Goal: Task Accomplishment & Management: Complete application form

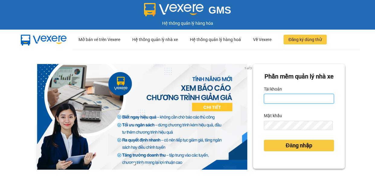
click at [273, 104] on input "Tài khoản" at bounding box center [299, 99] width 70 height 10
type input "vi.nhuquynh"
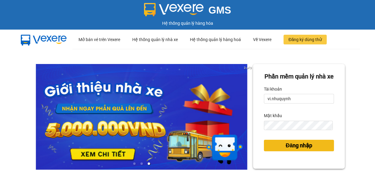
click at [287, 150] on span "Đăng nhập" at bounding box center [299, 145] width 27 height 8
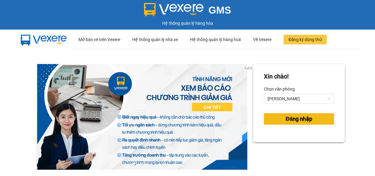
click at [289, 121] on span "Đăng nhập" at bounding box center [299, 119] width 27 height 8
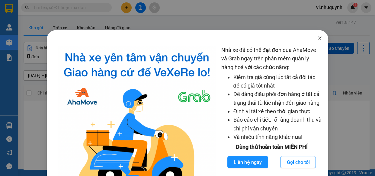
click at [317, 40] on icon "close" at bounding box center [319, 38] width 5 height 5
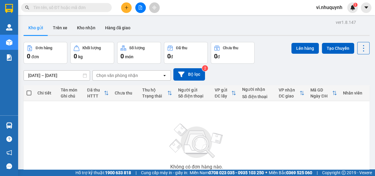
click at [98, 8] on input "text" at bounding box center [68, 7] width 71 height 7
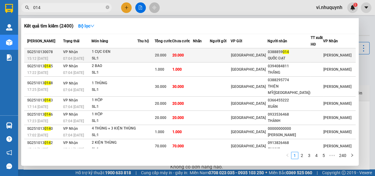
type input "014"
click at [290, 57] on div "QUỐC ĐẠT" at bounding box center [289, 58] width 43 height 6
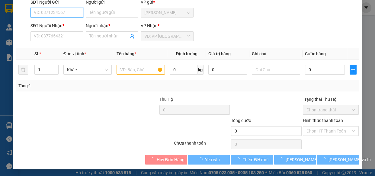
type input "0388859014"
type input "QUỐC ĐẠT"
type input "20.000"
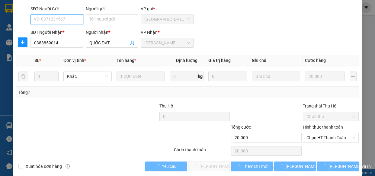
scroll to position [55, 0]
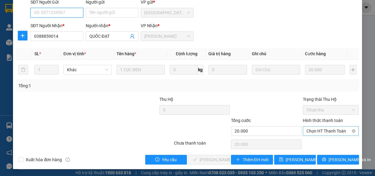
click at [312, 132] on span "Chọn HT Thanh Toán" at bounding box center [330, 131] width 49 height 9
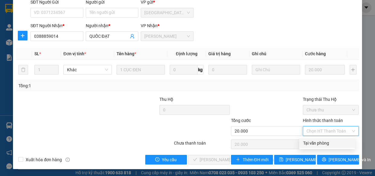
click at [316, 146] on div "Tại văn phòng" at bounding box center [327, 143] width 56 height 10
type input "0"
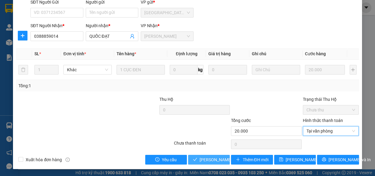
click at [218, 157] on span "Lưu và Giao hàng" at bounding box center [241, 159] width 82 height 7
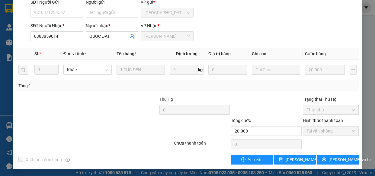
scroll to position [0, 0]
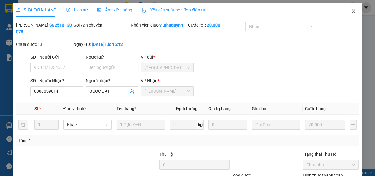
click at [352, 12] on icon "close" at bounding box center [353, 11] width 3 height 4
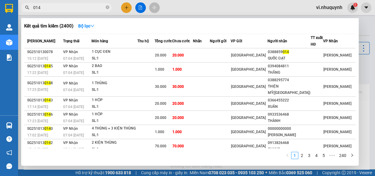
click at [79, 7] on input "014" at bounding box center [68, 7] width 71 height 7
click at [57, 9] on input "014" at bounding box center [68, 7] width 71 height 7
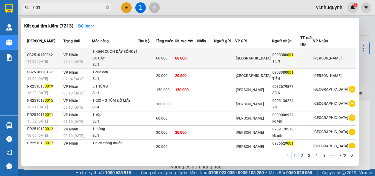
type input "001"
click at [300, 57] on div "0903380 001" at bounding box center [286, 55] width 28 height 6
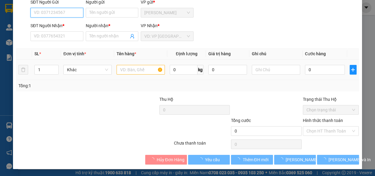
type input "0903380001"
type input "TIÊN"
type input "60.000"
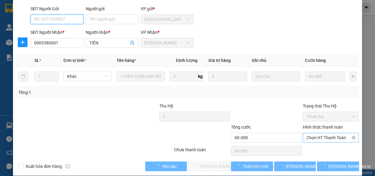
scroll to position [55, 0]
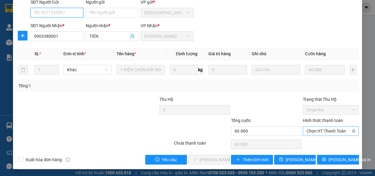
click at [311, 131] on span "Chọn HT Thanh Toán" at bounding box center [330, 131] width 49 height 9
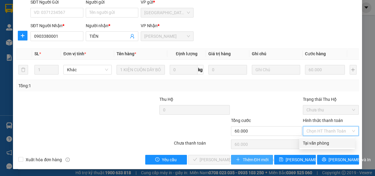
drag, startPoint x: 306, startPoint y: 141, endPoint x: 237, endPoint y: 154, distance: 70.5
click at [304, 142] on div "Tại văn phòng" at bounding box center [327, 143] width 48 height 7
type input "0"
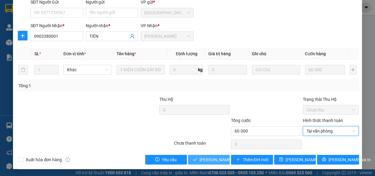
click at [216, 160] on span "Lưu và Giao hàng" at bounding box center [241, 159] width 82 height 7
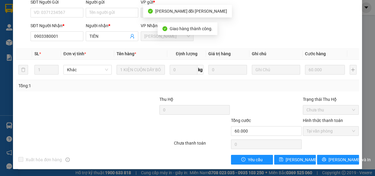
scroll to position [0, 0]
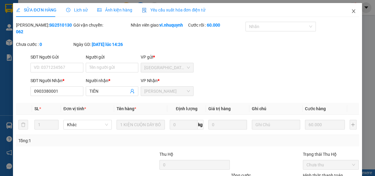
click at [351, 13] on icon "close" at bounding box center [353, 11] width 5 height 5
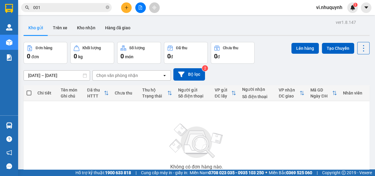
click at [64, 9] on input "001" at bounding box center [68, 7] width 71 height 7
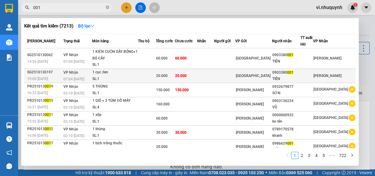
click at [285, 75] on div "0903380 001" at bounding box center [286, 72] width 28 height 6
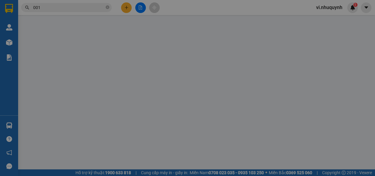
type input "0903380001"
type input "TIÊN"
type input "20.000"
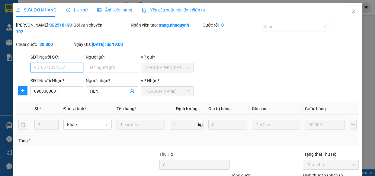
scroll to position [55, 0]
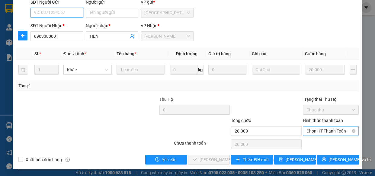
click at [308, 133] on span "Chọn HT Thanh Toán" at bounding box center [330, 131] width 49 height 9
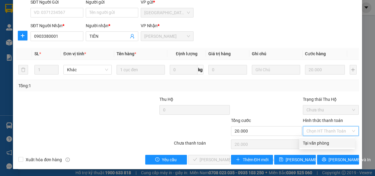
drag, startPoint x: 314, startPoint y: 142, endPoint x: 279, endPoint y: 154, distance: 37.0
click at [314, 142] on div "Tại văn phòng" at bounding box center [327, 143] width 48 height 7
type input "0"
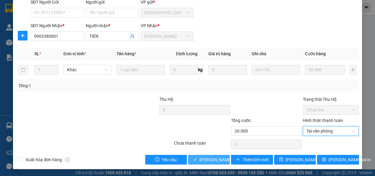
click at [214, 159] on span "Lưu và Giao hàng" at bounding box center [241, 159] width 82 height 7
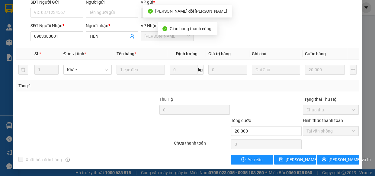
scroll to position [0, 0]
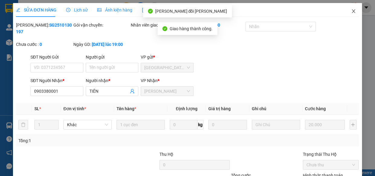
click at [352, 12] on icon "close" at bounding box center [353, 11] width 3 height 4
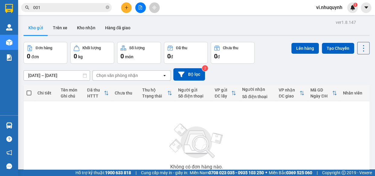
click at [63, 8] on input "001" at bounding box center [68, 7] width 71 height 7
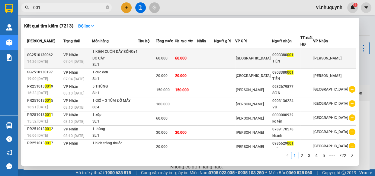
click at [300, 62] on div "TIÊN" at bounding box center [286, 61] width 28 height 6
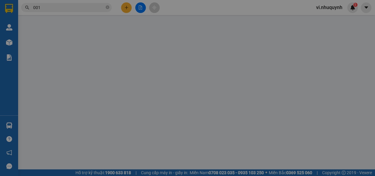
type input "0903380001"
type input "TIÊN"
type input "60.000"
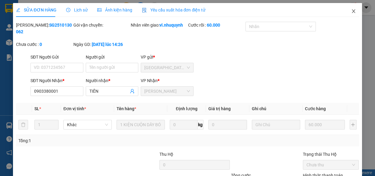
click at [351, 12] on icon "close" at bounding box center [353, 11] width 5 height 5
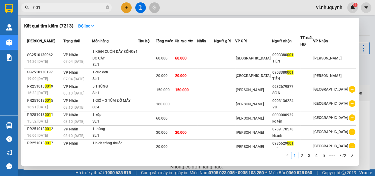
click at [65, 5] on input "001" at bounding box center [68, 7] width 71 height 7
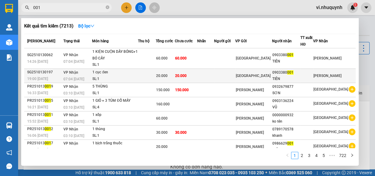
click at [293, 79] on div "TIÊN" at bounding box center [286, 79] width 28 height 6
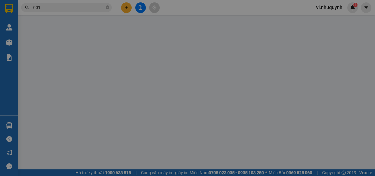
type input "0903380001"
type input "TIÊN"
type input "20.000"
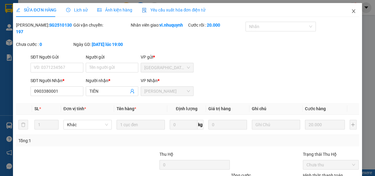
click at [352, 12] on icon "close" at bounding box center [353, 11] width 3 height 4
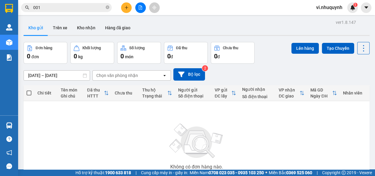
click at [76, 6] on input "001" at bounding box center [68, 7] width 71 height 7
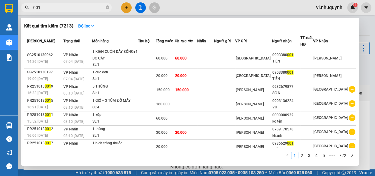
click at [76, 6] on input "001" at bounding box center [68, 7] width 71 height 7
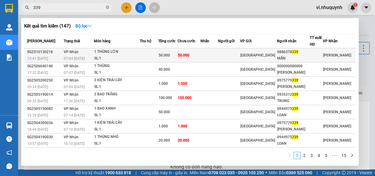
type input "339"
click at [291, 57] on div "MẪN" at bounding box center [293, 58] width 32 height 6
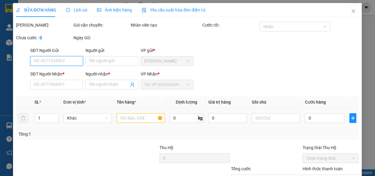
type input "0886378339"
type input "MẪN"
type input "50.000"
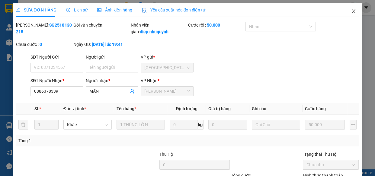
click at [351, 12] on icon "close" at bounding box center [353, 11] width 5 height 5
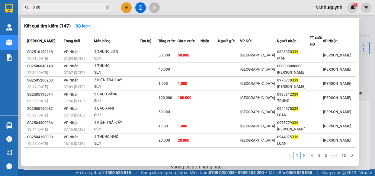
click at [86, 9] on input "339" at bounding box center [68, 7] width 71 height 7
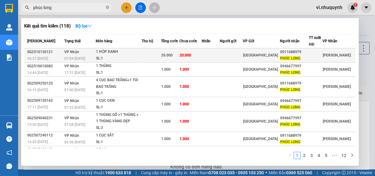
type input "phúc long"
click at [302, 50] on div "0911688979" at bounding box center [294, 52] width 29 height 6
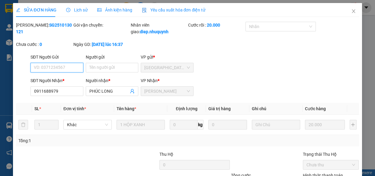
type input "0911688979"
type input "PHÚC LONG"
type input "20.000"
click at [351, 12] on icon "close" at bounding box center [353, 11] width 5 height 5
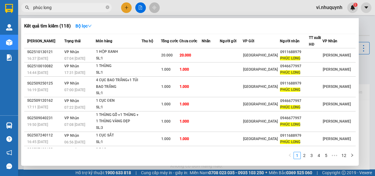
click at [76, 9] on input "phúc long" at bounding box center [68, 7] width 71 height 7
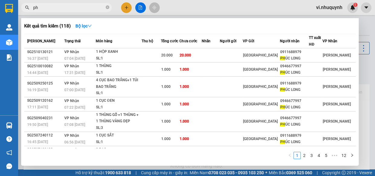
type input "p"
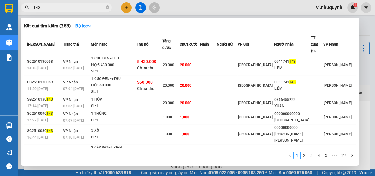
click at [57, 8] on input "143" at bounding box center [68, 7] width 71 height 7
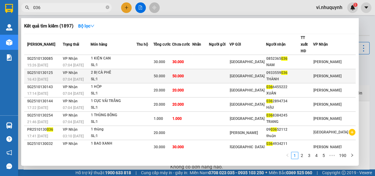
type input "036"
click at [290, 76] on div "THÀNH" at bounding box center [283, 79] width 34 height 6
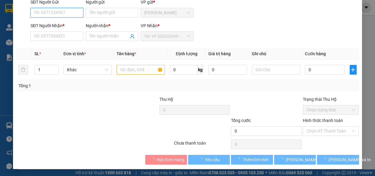
type input "0933559036"
type input "THÀNH"
type input "50.000"
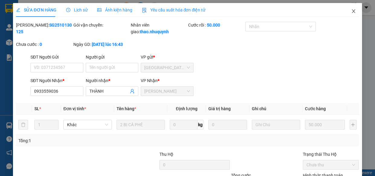
drag, startPoint x: 351, startPoint y: 11, endPoint x: 32, endPoint y: 9, distance: 318.5
click at [351, 11] on icon "close" at bounding box center [353, 11] width 5 height 5
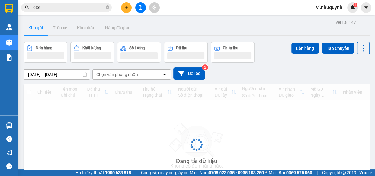
click at [44, 8] on input "036" at bounding box center [68, 7] width 71 height 7
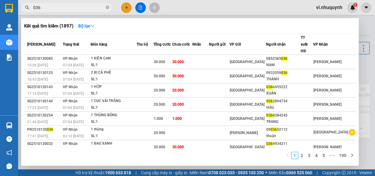
click at [44, 8] on input "036" at bounding box center [68, 7] width 71 height 7
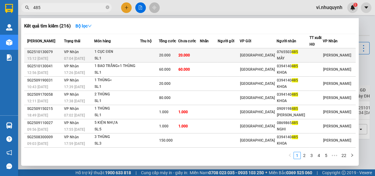
type input "485"
click at [283, 56] on div "MÂY" at bounding box center [293, 58] width 32 height 6
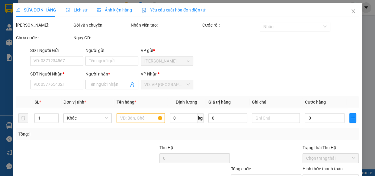
type input "0765503485"
type input "MÂY"
type input "20.000"
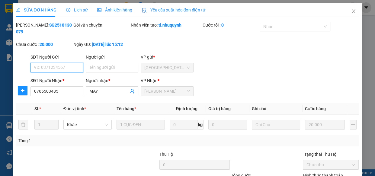
scroll to position [55, 0]
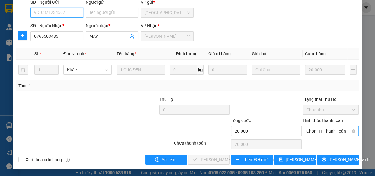
click at [310, 131] on span "Chọn HT Thanh Toán" at bounding box center [330, 131] width 49 height 9
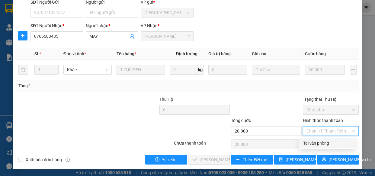
click at [310, 142] on div "Tại văn phòng" at bounding box center [327, 143] width 48 height 7
type input "0"
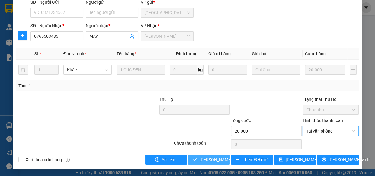
click at [216, 157] on span "Lưu và Giao hàng" at bounding box center [241, 159] width 82 height 7
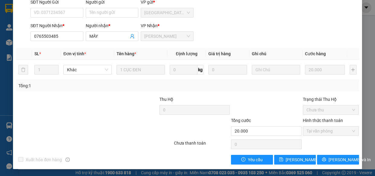
scroll to position [0, 0]
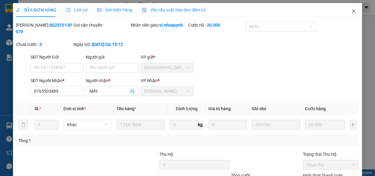
click at [351, 11] on icon "close" at bounding box center [353, 11] width 5 height 5
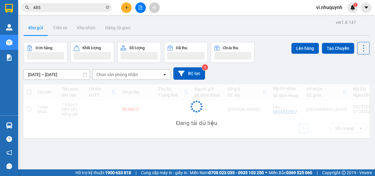
click at [50, 7] on input "485" at bounding box center [68, 7] width 71 height 7
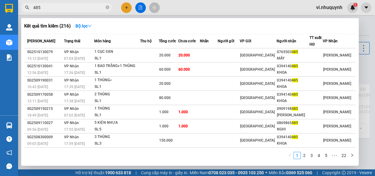
click at [50, 7] on input "485" at bounding box center [68, 7] width 71 height 7
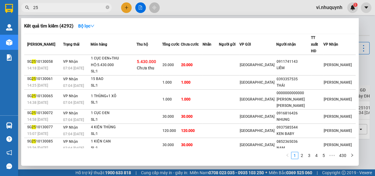
type input "2"
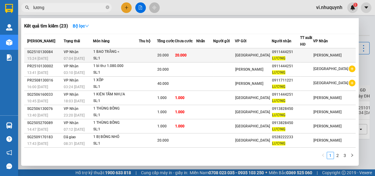
type input "lương"
click at [300, 53] on div "0911444251" at bounding box center [286, 52] width 28 height 6
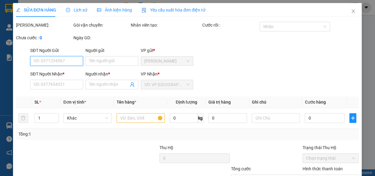
type input "0911444251"
type input "LƯƠNG"
type input "20.000"
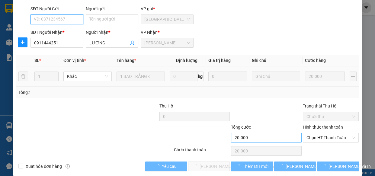
scroll to position [55, 0]
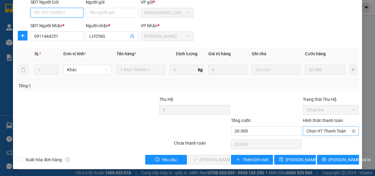
click at [306, 131] on span "Chọn HT Thanh Toán" at bounding box center [330, 131] width 49 height 9
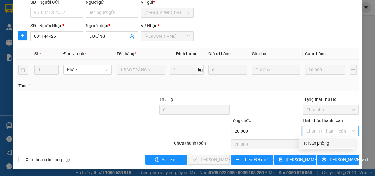
click at [308, 143] on div "Tại văn phòng" at bounding box center [327, 143] width 48 height 7
type input "0"
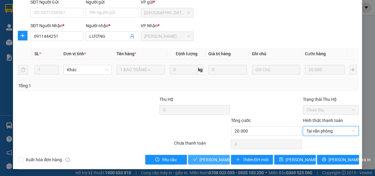
click at [211, 161] on span "Lưu và Giao hàng" at bounding box center [241, 159] width 82 height 7
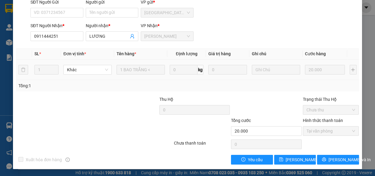
scroll to position [0, 0]
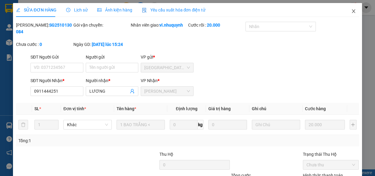
click at [351, 11] on icon "close" at bounding box center [353, 11] width 5 height 5
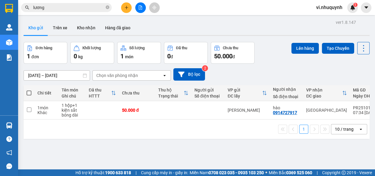
click at [57, 9] on input "lương" at bounding box center [68, 7] width 71 height 7
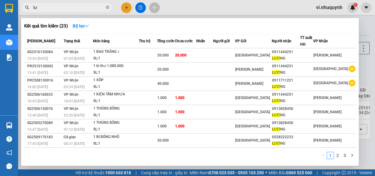
type input "l"
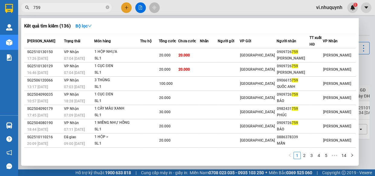
click at [72, 8] on input "759" at bounding box center [68, 7] width 71 height 7
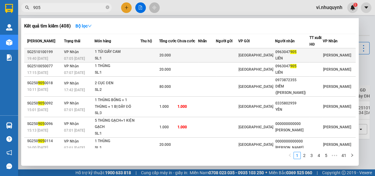
type input "905"
click at [285, 54] on div "0963047 905" at bounding box center [292, 52] width 34 height 6
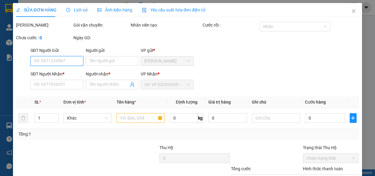
type input "0963047905"
type input "LIÊN"
type input "20.000"
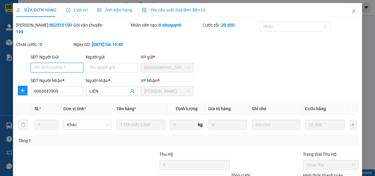
scroll to position [48, 0]
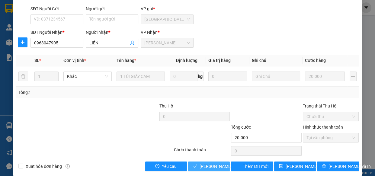
click at [213, 166] on span "Lưu và Giao hàng" at bounding box center [241, 166] width 82 height 7
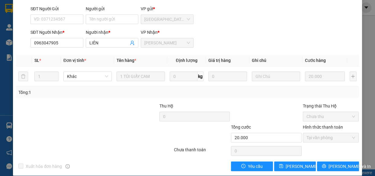
scroll to position [0, 0]
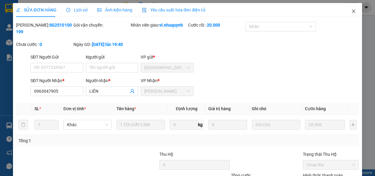
click at [351, 12] on icon "close" at bounding box center [353, 11] width 5 height 5
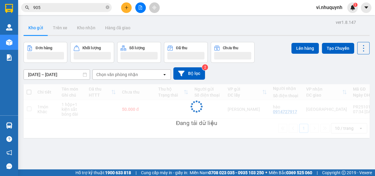
click at [48, 7] on input "905" at bounding box center [68, 7] width 71 height 7
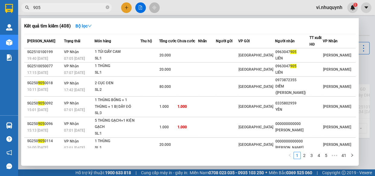
click at [48, 7] on input "905" at bounding box center [68, 7] width 71 height 7
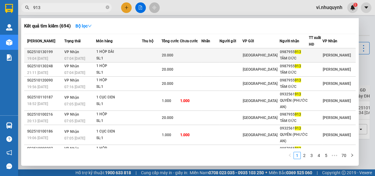
type input "913"
click at [304, 56] on div "TÂM ĐỨC" at bounding box center [294, 58] width 29 height 6
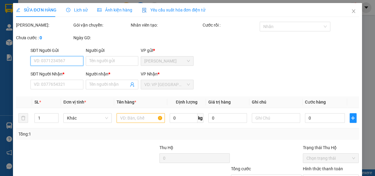
type input "0987955913"
type input "TÂM ĐỨC"
type input "20.000"
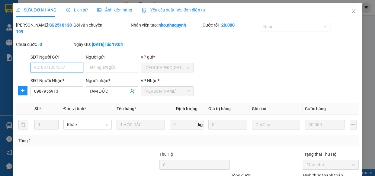
scroll to position [55, 0]
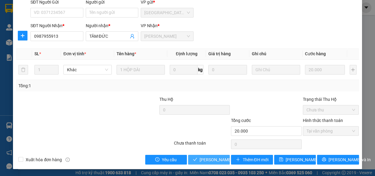
click at [213, 159] on span "Lưu và Giao hàng" at bounding box center [241, 159] width 82 height 7
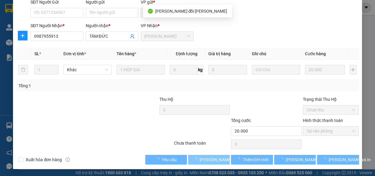
scroll to position [0, 0]
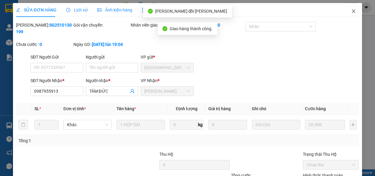
click at [352, 11] on icon "close" at bounding box center [353, 11] width 3 height 4
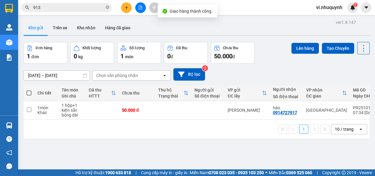
click at [61, 6] on input "913" at bounding box center [68, 7] width 71 height 7
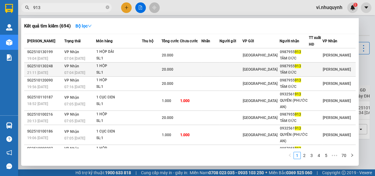
click at [294, 69] on div "0987955 913" at bounding box center [294, 66] width 29 height 6
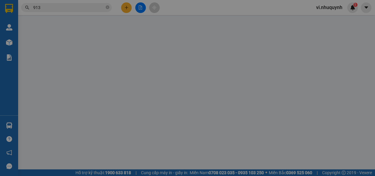
type input "0987955913"
type input "TÂM ĐỨC"
type input "20.000"
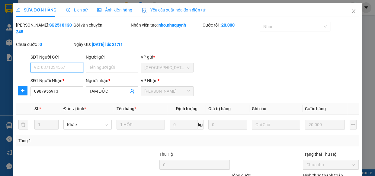
scroll to position [55, 0]
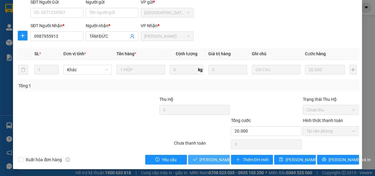
click at [207, 162] on span "Lưu và Giao hàng" at bounding box center [241, 159] width 82 height 7
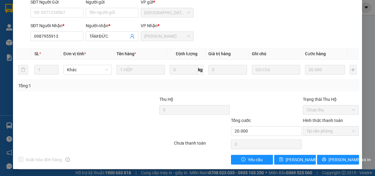
scroll to position [0, 0]
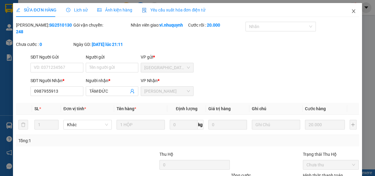
click at [352, 11] on icon "close" at bounding box center [353, 11] width 3 height 4
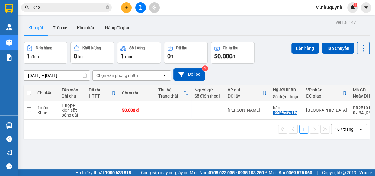
click at [56, 8] on input "913" at bounding box center [68, 7] width 71 height 7
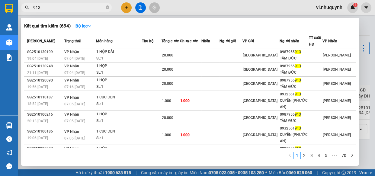
click at [56, 8] on input "913" at bounding box center [68, 7] width 71 height 7
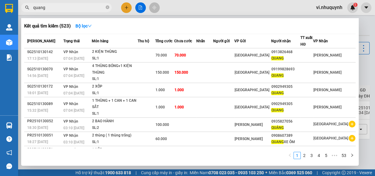
click at [59, 8] on input "quang" at bounding box center [68, 7] width 71 height 7
type input "quang"
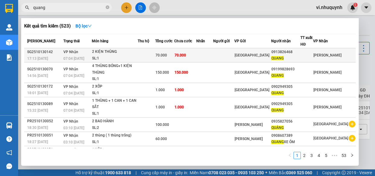
click at [300, 56] on div "QUANG" at bounding box center [285, 58] width 29 height 6
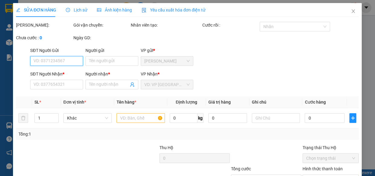
type input "0913826468"
type input "QUANG"
type input "70.000"
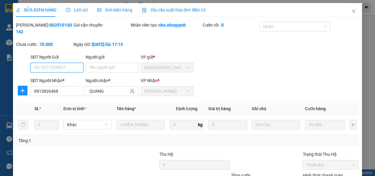
scroll to position [55, 0]
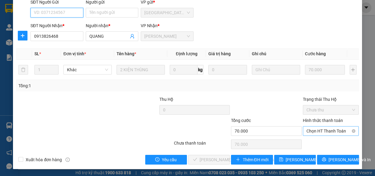
click at [308, 130] on span "Chọn HT Thanh Toán" at bounding box center [330, 131] width 49 height 9
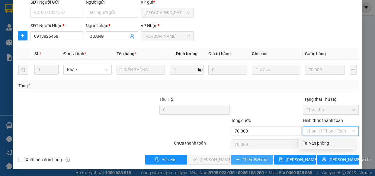
drag, startPoint x: 310, startPoint y: 141, endPoint x: 245, endPoint y: 157, distance: 66.9
click at [311, 141] on div "Tại văn phòng" at bounding box center [327, 143] width 48 height 7
type input "0"
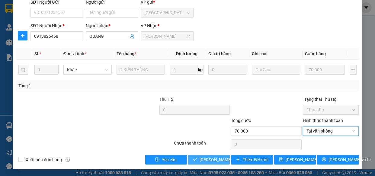
drag, startPoint x: 218, startPoint y: 161, endPoint x: 217, endPoint y: 153, distance: 8.5
click at [218, 161] on span "Lưu và Giao hàng" at bounding box center [241, 159] width 82 height 7
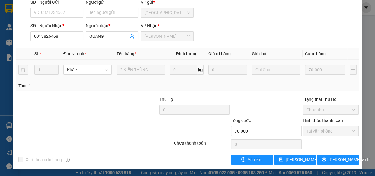
scroll to position [0, 0]
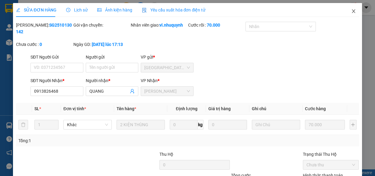
click at [351, 11] on icon "close" at bounding box center [353, 11] width 5 height 5
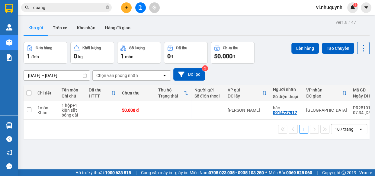
click at [58, 8] on input "quang" at bounding box center [68, 7] width 71 height 7
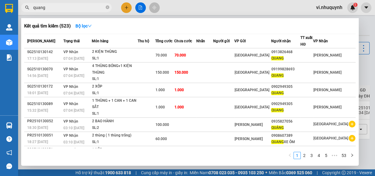
click at [58, 8] on input "quang" at bounding box center [68, 7] width 71 height 7
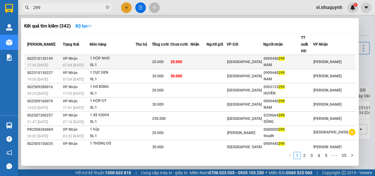
type input "299"
click at [300, 56] on div "0909440 299" at bounding box center [282, 59] width 37 height 6
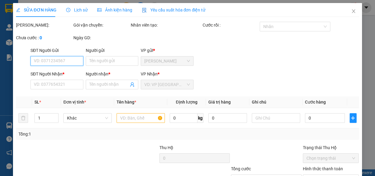
type input "0909440299"
type input "NAM"
type input "20.000"
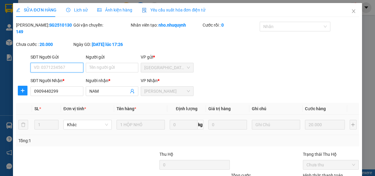
scroll to position [55, 0]
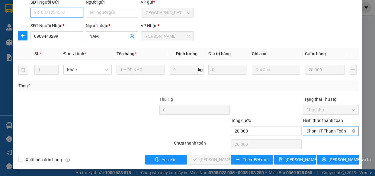
click at [313, 135] on div "Chọn HT Thanh Toán" at bounding box center [331, 131] width 56 height 10
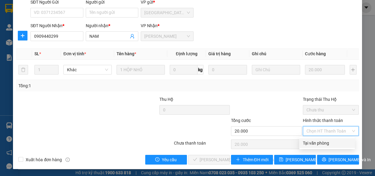
click at [315, 144] on div "Tại văn phòng" at bounding box center [327, 143] width 48 height 7
type input "0"
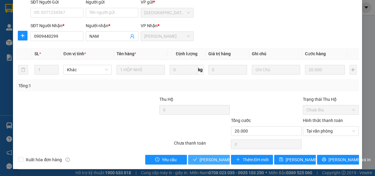
click at [214, 159] on span "Lưu và Giao hàng" at bounding box center [241, 159] width 82 height 7
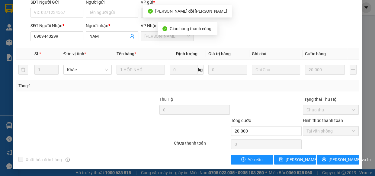
scroll to position [0, 0]
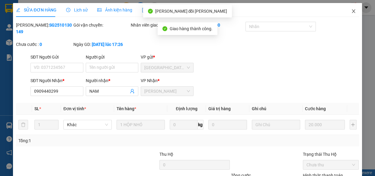
click at [351, 11] on icon "close" at bounding box center [353, 11] width 5 height 5
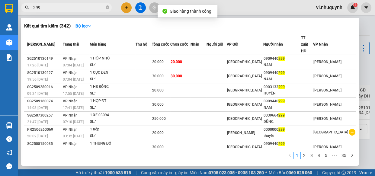
click at [69, 9] on input "299" at bounding box center [68, 7] width 71 height 7
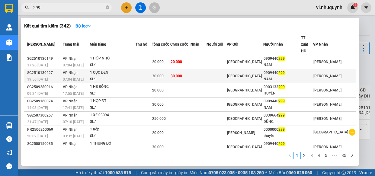
click at [292, 76] on div "NAM" at bounding box center [282, 79] width 37 height 6
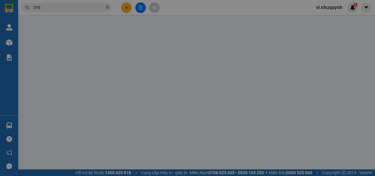
type input "0909440299"
type input "NAM"
type input "30.000"
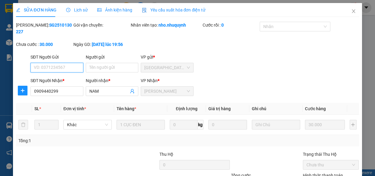
scroll to position [55, 0]
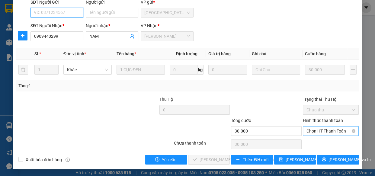
click at [307, 134] on span "Chọn HT Thanh Toán" at bounding box center [330, 131] width 49 height 9
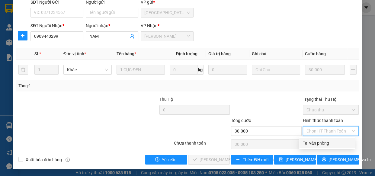
click at [307, 143] on div "Tại văn phòng" at bounding box center [327, 143] width 48 height 7
type input "0"
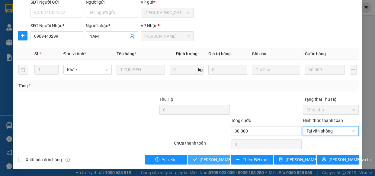
click at [205, 160] on span "Lưu và Giao hàng" at bounding box center [241, 159] width 82 height 7
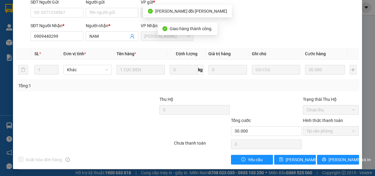
scroll to position [0, 0]
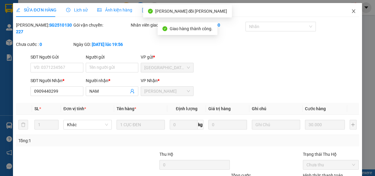
click at [352, 11] on icon "close" at bounding box center [353, 11] width 3 height 4
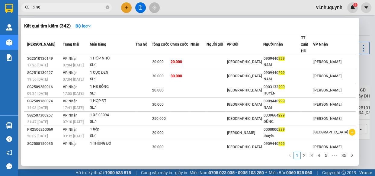
click at [54, 8] on input "299" at bounding box center [68, 7] width 71 height 7
type input "2"
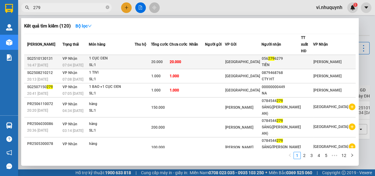
type input "279"
click at [274, 56] on span "279" at bounding box center [271, 58] width 6 height 4
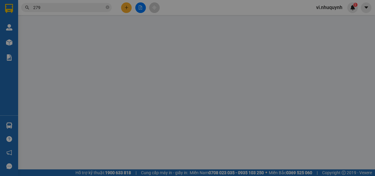
type input "0562796279"
type input "TIỀN"
type input "20.000"
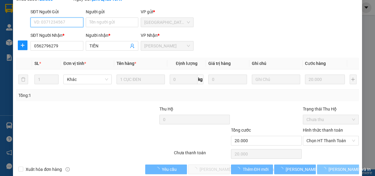
scroll to position [55, 0]
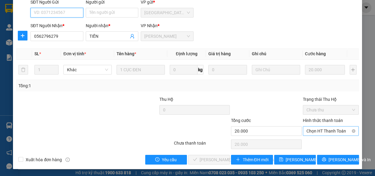
click at [307, 131] on span "Chọn HT Thanh Toán" at bounding box center [330, 131] width 49 height 9
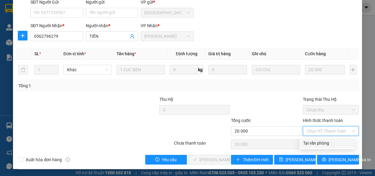
click at [309, 141] on div "Tại văn phòng" at bounding box center [327, 143] width 48 height 7
type input "0"
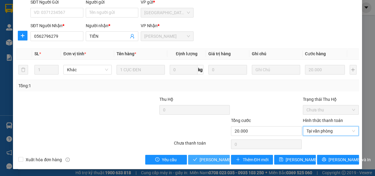
click at [210, 160] on span "Lưu và Giao hàng" at bounding box center [241, 159] width 82 height 7
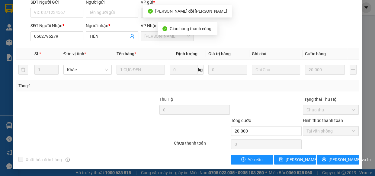
scroll to position [0, 0]
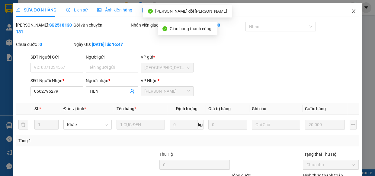
click at [352, 12] on icon "close" at bounding box center [353, 11] width 3 height 4
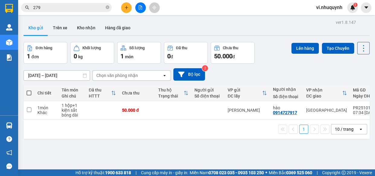
click at [65, 7] on input "279" at bounding box center [68, 7] width 71 height 7
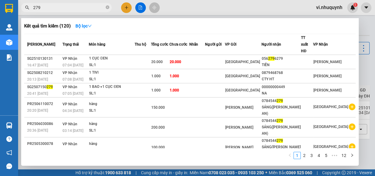
click at [65, 7] on input "279" at bounding box center [68, 7] width 71 height 7
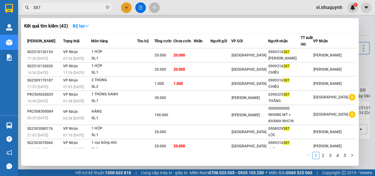
click at [69, 8] on input "387" at bounding box center [68, 7] width 71 height 7
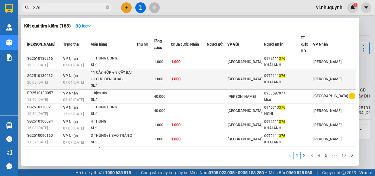
type input "376"
click at [288, 79] on div "KHẢI ANH" at bounding box center [282, 82] width 36 height 6
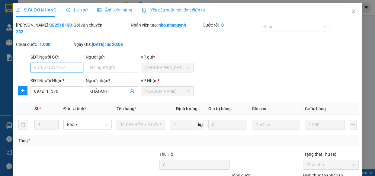
type input "0972111376"
type input "KHẢI ANH"
type input "1.000"
click at [79, 9] on span "Lịch sử" at bounding box center [76, 10] width 21 height 5
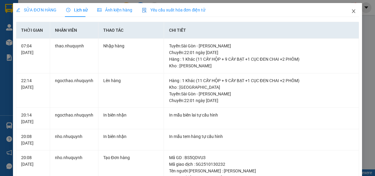
click at [351, 12] on icon "close" at bounding box center [353, 11] width 5 height 5
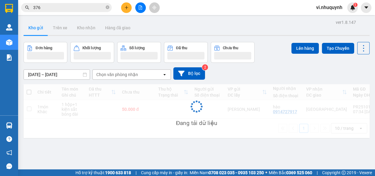
click at [61, 8] on input "376" at bounding box center [68, 7] width 71 height 7
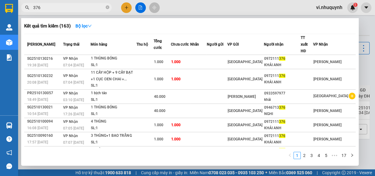
click at [84, 8] on input "376" at bounding box center [68, 7] width 71 height 7
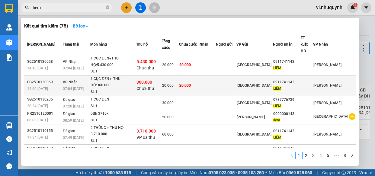
type input "liêm"
click at [281, 86] on span "LIÊM" at bounding box center [277, 88] width 8 height 4
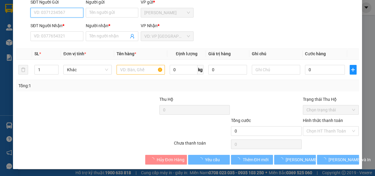
type input "0911741143"
type input "LIÊM"
type input "360.000"
type input "20.000"
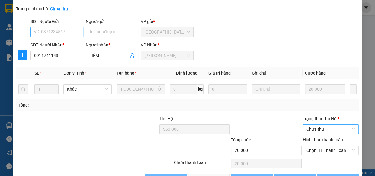
scroll to position [68, 0]
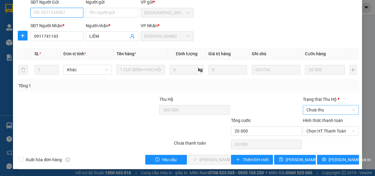
click at [317, 111] on span "Chưa thu" at bounding box center [330, 109] width 49 height 9
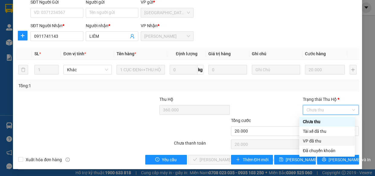
click at [317, 141] on div "VP đã thu" at bounding box center [327, 141] width 48 height 7
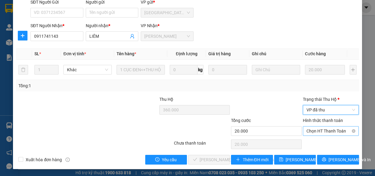
click at [310, 130] on span "Chọn HT Thanh Toán" at bounding box center [330, 131] width 49 height 9
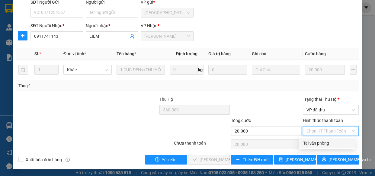
click at [314, 143] on div "Tại văn phòng" at bounding box center [327, 143] width 48 height 7
type input "0"
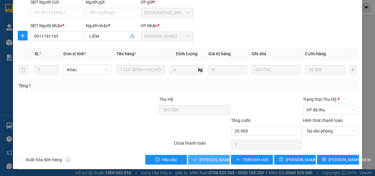
click at [215, 162] on span "Lưu và Giao hàng" at bounding box center [241, 159] width 82 height 7
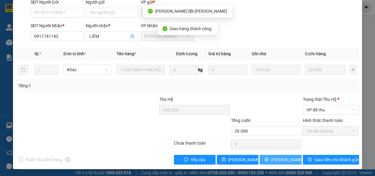
click at [284, 162] on span "Lưu và In" at bounding box center [292, 159] width 42 height 7
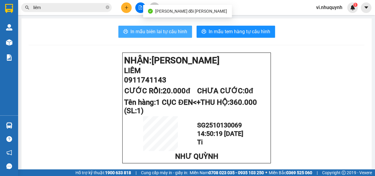
click at [165, 32] on span "In mẫu biên lai tự cấu hình" at bounding box center [158, 32] width 57 height 8
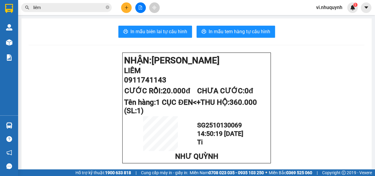
click at [77, 9] on input "liêm" at bounding box center [68, 7] width 71 height 7
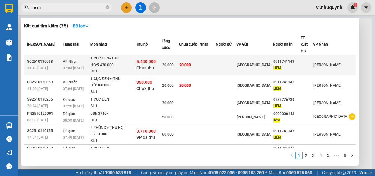
click at [296, 65] on div "LIÊM" at bounding box center [286, 68] width 27 height 6
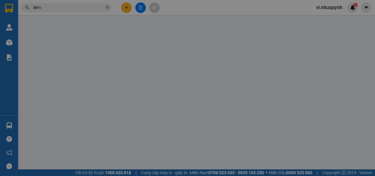
type input "0911741143"
type input "LIÊM"
type input "5.430.000"
type input "20.000"
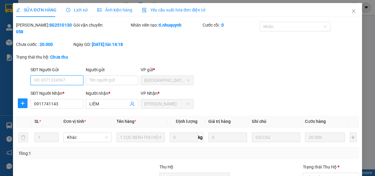
scroll to position [68, 0]
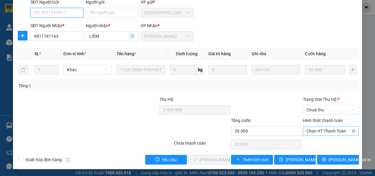
click at [313, 133] on span "Chọn HT Thanh Toán" at bounding box center [330, 131] width 49 height 9
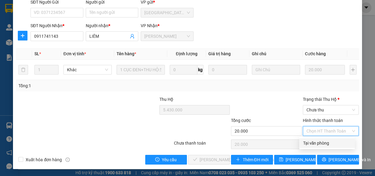
click at [313, 142] on div "Tại văn phòng" at bounding box center [327, 143] width 48 height 7
type input "0"
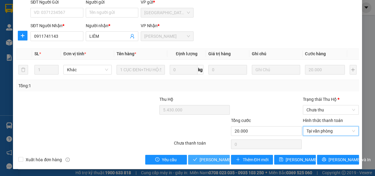
click at [214, 159] on span "Lưu và Giao hàng" at bounding box center [241, 159] width 82 height 7
click at [324, 110] on span "Chưa thu" at bounding box center [330, 109] width 49 height 9
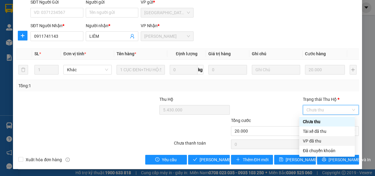
click at [314, 142] on div "VP đã thu" at bounding box center [327, 141] width 48 height 7
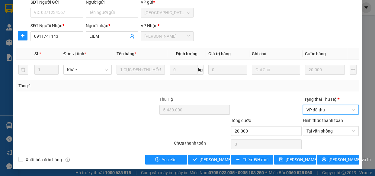
scroll to position [0, 0]
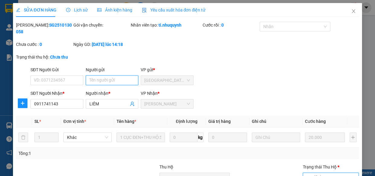
click at [105, 80] on input "Người gửi" at bounding box center [112, 80] width 53 height 10
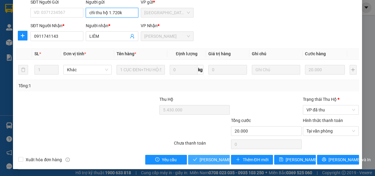
type input "chỉ thu hộ 1.720k"
click at [207, 160] on span "Lưu và Giao hàng" at bounding box center [241, 159] width 82 height 7
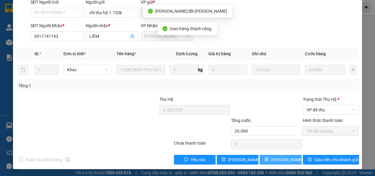
click at [285, 160] on span "Lưu và In" at bounding box center [292, 159] width 42 height 7
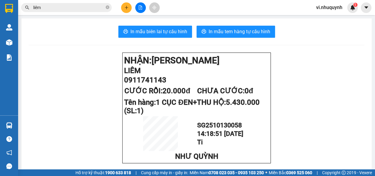
click at [60, 10] on input "liêm" at bounding box center [68, 7] width 71 height 7
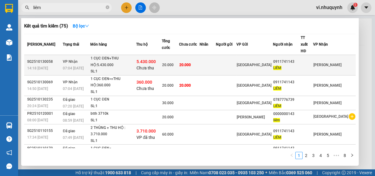
click at [293, 65] on div "LIÊM" at bounding box center [286, 68] width 27 height 6
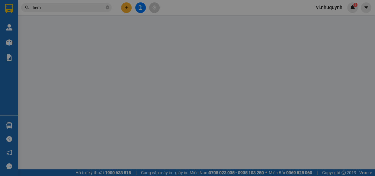
type input "chỉ thu hộ 1.720k"
type input "0911741143"
type input "LIÊM"
type input "5.430.000"
type input "20.000"
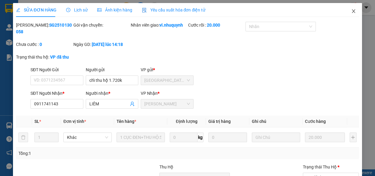
click at [352, 12] on icon "close" at bounding box center [353, 11] width 3 height 4
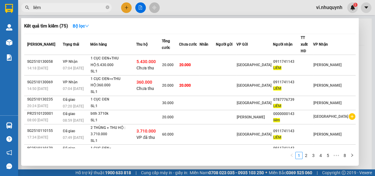
click at [50, 6] on input "liêm" at bounding box center [68, 7] width 71 height 7
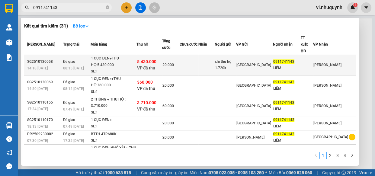
type input "0911741143"
click at [300, 59] on div "0911741143" at bounding box center [286, 62] width 27 height 6
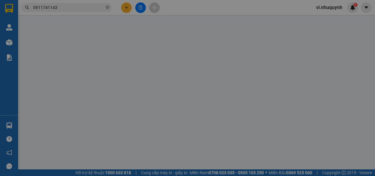
type input "chỉ thu hộ 1.720k"
type input "0911741143"
type input "LIÊM"
type input "5.430.000"
type input "20.000"
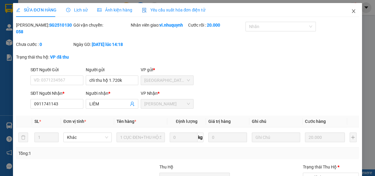
click at [351, 11] on icon "close" at bounding box center [353, 11] width 5 height 5
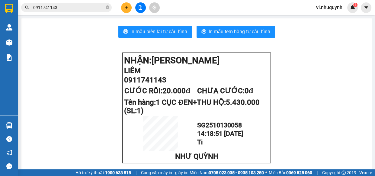
click at [76, 6] on input "0911741143" at bounding box center [68, 7] width 71 height 7
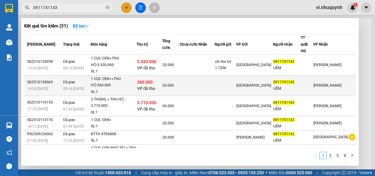
click at [300, 85] on div "LIÊM" at bounding box center [286, 88] width 27 height 6
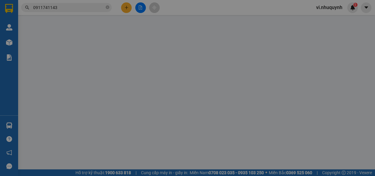
type input "0911741143"
type input "LIÊM"
type input "360.000"
type input "20.000"
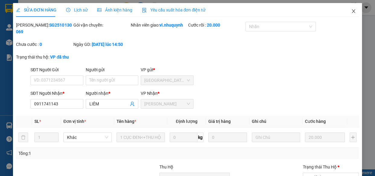
click at [351, 11] on icon "close" at bounding box center [353, 11] width 5 height 5
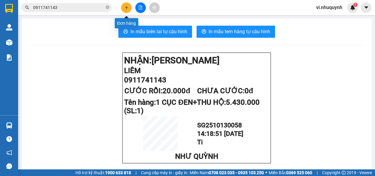
click at [124, 8] on icon "plus" at bounding box center [126, 7] width 4 height 4
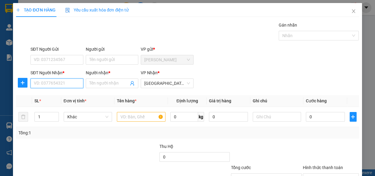
click at [50, 86] on input "SĐT Người Nhận *" at bounding box center [56, 84] width 53 height 10
type input "0911741143"
click at [56, 97] on div "0911741143 - LIÊM" at bounding box center [56, 95] width 45 height 7
type input "LIÊM"
type input "20.000"
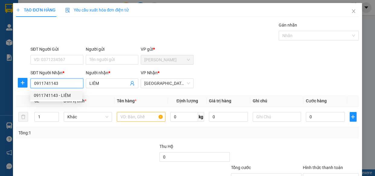
type input "20.000"
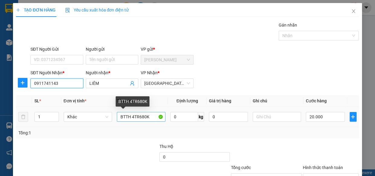
type input "0911741143"
drag, startPoint x: 148, startPoint y: 119, endPoint x: 130, endPoint y: 118, distance: 17.8
click at [130, 118] on input "BTTH 4TR680K" at bounding box center [141, 117] width 49 height 10
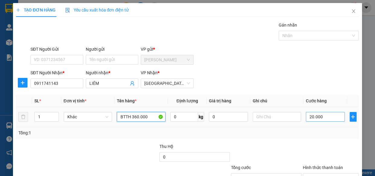
type input "BTTH 360.000"
click at [328, 119] on input "20.000" at bounding box center [325, 117] width 39 height 10
type input "1"
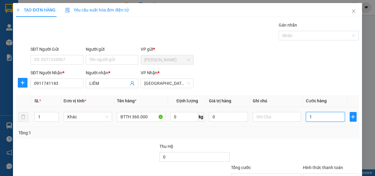
type input "10"
type input "100"
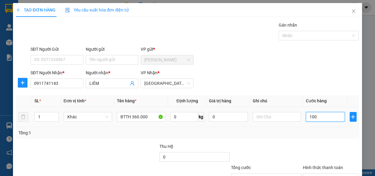
type input "1.000"
type input "10.000"
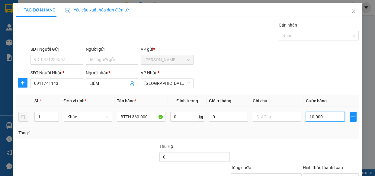
type input "10.000"
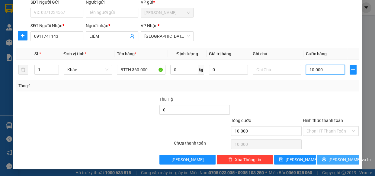
type input "10.000"
click at [330, 158] on span "Lưu và In" at bounding box center [349, 159] width 42 height 7
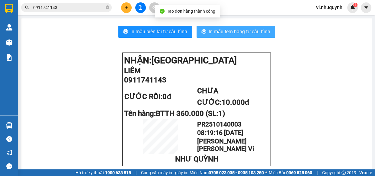
click at [231, 33] on span "In mẫu tem hàng tự cấu hình" at bounding box center [240, 32] width 62 height 8
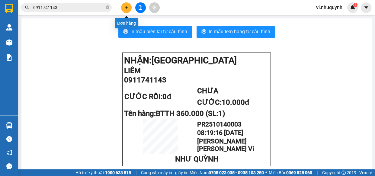
click at [129, 7] on button at bounding box center [126, 7] width 11 height 11
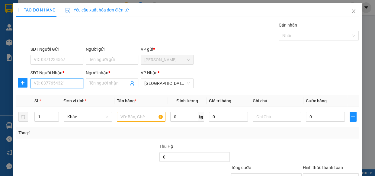
click at [66, 85] on input "SĐT Người Nhận *" at bounding box center [56, 84] width 53 height 10
type input "0911741143"
click at [63, 97] on div "0911741143 - LIÊM" at bounding box center [56, 95] width 45 height 7
type input "LIÊM"
type input "10.000"
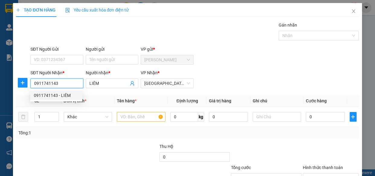
type input "10.000"
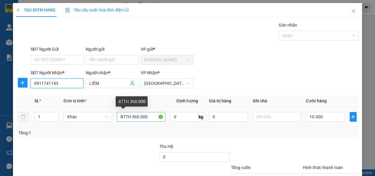
type input "0911741143"
drag, startPoint x: 148, startPoint y: 118, endPoint x: 130, endPoint y: 118, distance: 17.8
click at [130, 118] on input "BTTH 360.000" at bounding box center [141, 117] width 49 height 10
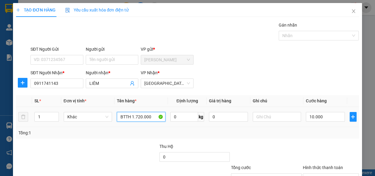
scroll to position [47, 0]
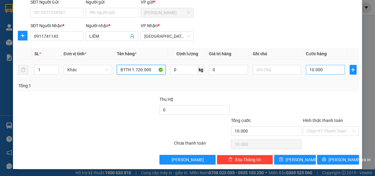
type input "BTTH 1.720.000"
click at [326, 68] on input "10.000" at bounding box center [325, 70] width 39 height 10
type input "2"
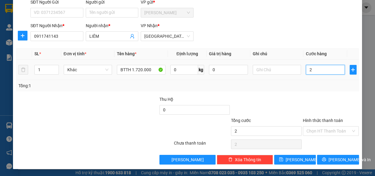
type input "20"
type input "200"
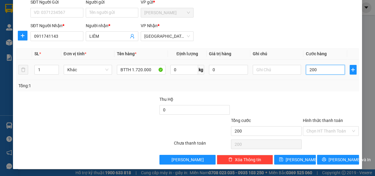
type input "2.000"
type input "20.000"
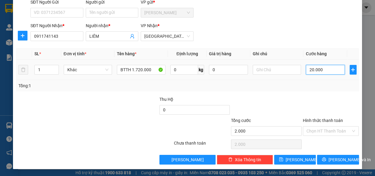
type input "20.000"
click at [330, 157] on span "Lưu và In" at bounding box center [349, 159] width 42 height 7
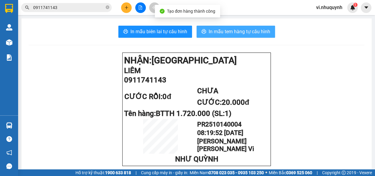
click at [232, 31] on span "In mẫu tem hàng tự cấu hình" at bounding box center [240, 32] width 62 height 8
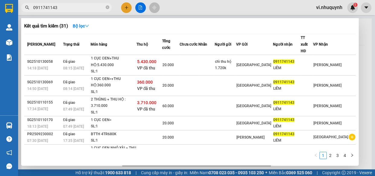
click at [73, 5] on input "0911741143" at bounding box center [68, 7] width 71 height 7
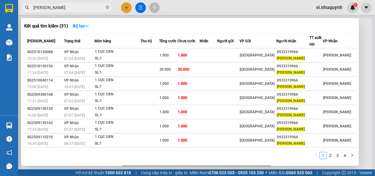
click at [79, 8] on input "lynh miu" at bounding box center [68, 7] width 71 height 7
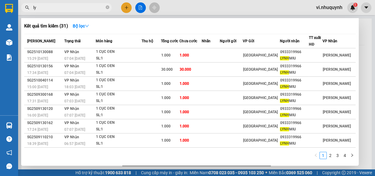
type input "l"
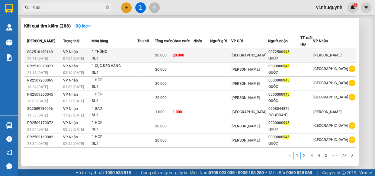
type input "945"
click at [290, 60] on div "QUỐC" at bounding box center [284, 58] width 32 height 6
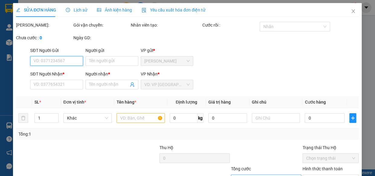
type input "0972580945"
type input "QUỐC"
type input "20.000"
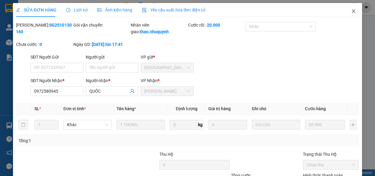
click at [352, 13] on icon "close" at bounding box center [353, 11] width 3 height 4
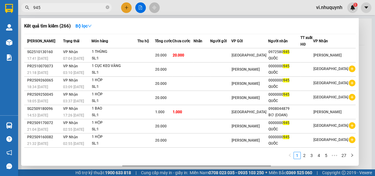
click at [57, 9] on input "945" at bounding box center [68, 7] width 71 height 7
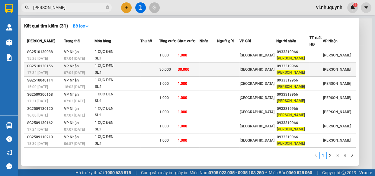
type input "lynh miu"
click at [296, 70] on span "LYNH MIU" at bounding box center [291, 72] width 28 height 4
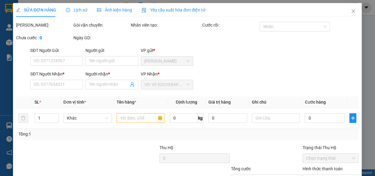
type input "0933319966"
type input "LYNH MIU"
type input "30.000"
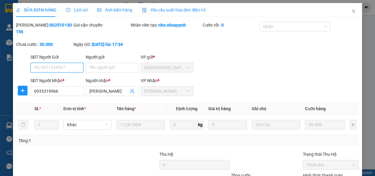
scroll to position [55, 0]
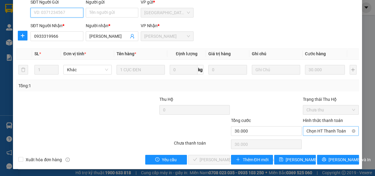
click at [309, 130] on span "Chọn HT Thanh Toán" at bounding box center [330, 131] width 49 height 9
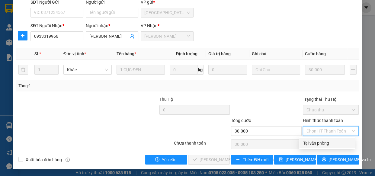
click at [311, 142] on div "Tại văn phòng" at bounding box center [327, 143] width 48 height 7
type input "0"
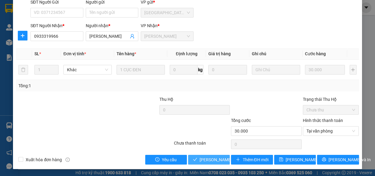
click at [206, 161] on span "Lưu và Giao hàng" at bounding box center [241, 159] width 82 height 7
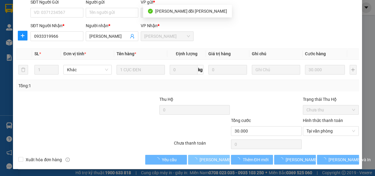
scroll to position [0, 0]
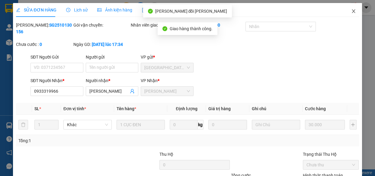
click at [351, 12] on icon "close" at bounding box center [353, 11] width 5 height 5
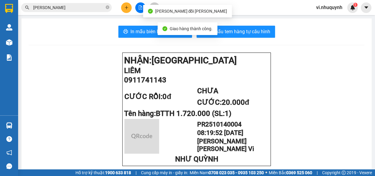
click at [79, 7] on input "lynh miu" at bounding box center [68, 7] width 71 height 7
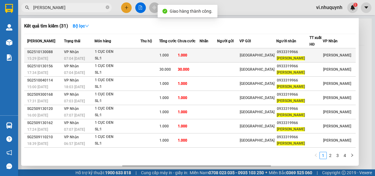
click at [306, 56] on div "LYNH MIU" at bounding box center [293, 58] width 32 height 6
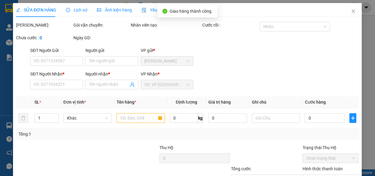
type input "0933319966"
type input "LYNH MIU"
type input "1.000"
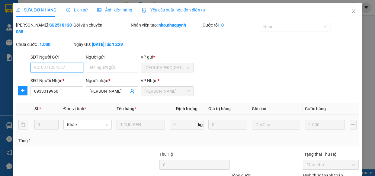
scroll to position [55, 0]
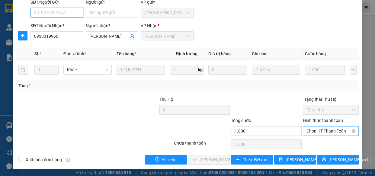
click at [308, 132] on span "Chọn HT Thanh Toán" at bounding box center [330, 131] width 49 height 9
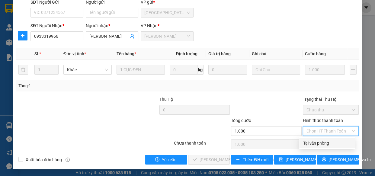
click at [309, 141] on div "Tại văn phòng" at bounding box center [327, 143] width 48 height 7
type input "0"
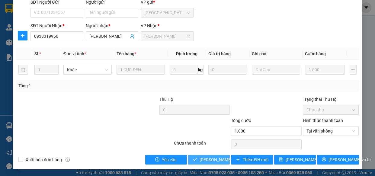
click at [210, 159] on span "Lưu và Giao hàng" at bounding box center [241, 159] width 82 height 7
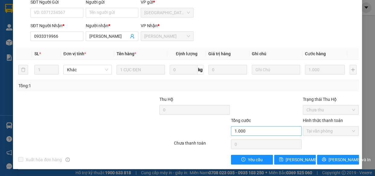
scroll to position [0, 0]
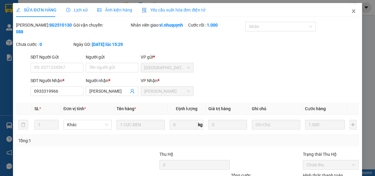
click at [351, 12] on icon "close" at bounding box center [353, 11] width 5 height 5
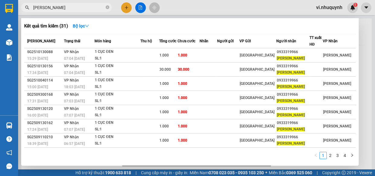
click at [69, 8] on input "lynh miu" at bounding box center [68, 7] width 71 height 7
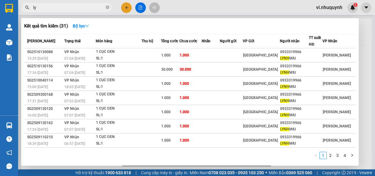
type input "l"
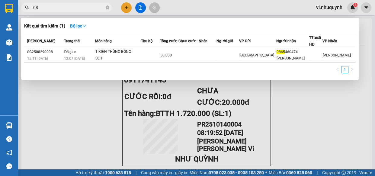
type input "0"
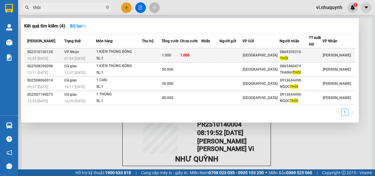
type input "thôi"
click at [309, 56] on div "THÔI" at bounding box center [294, 58] width 29 height 6
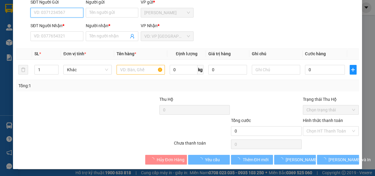
type input "0869359310"
type input "THÔI"
type input "1.000"
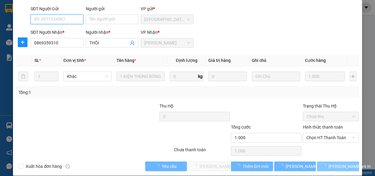
scroll to position [55, 0]
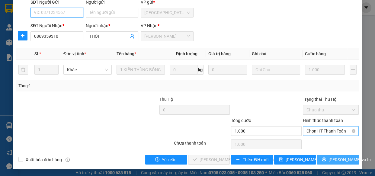
click at [307, 131] on span "Chọn HT Thanh Toán" at bounding box center [330, 131] width 49 height 9
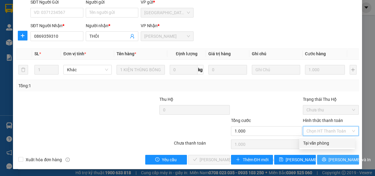
click at [312, 142] on div "Tại văn phòng" at bounding box center [327, 143] width 48 height 7
type input "0"
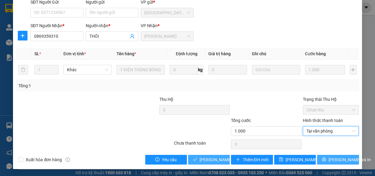
click at [214, 158] on span "Lưu và Giao hàng" at bounding box center [241, 159] width 82 height 7
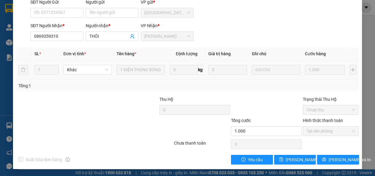
scroll to position [0, 0]
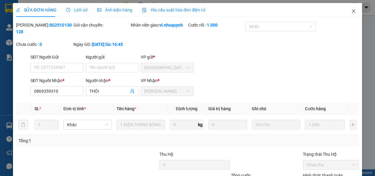
click at [351, 11] on icon "close" at bounding box center [353, 11] width 5 height 5
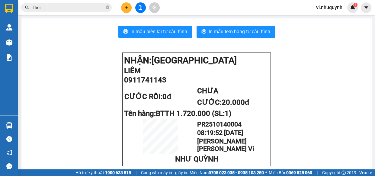
click at [68, 8] on input "thôi" at bounding box center [68, 7] width 71 height 7
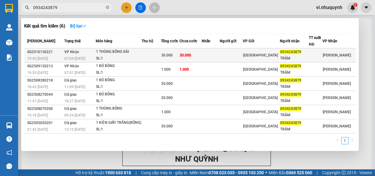
type input "0934243879"
click at [300, 53] on span "0934243879" at bounding box center [290, 52] width 21 height 4
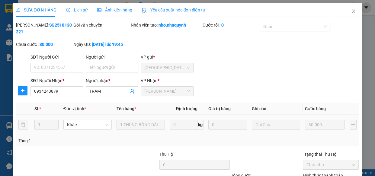
type input "0934243879"
type input "TRÂM"
type input "30.000"
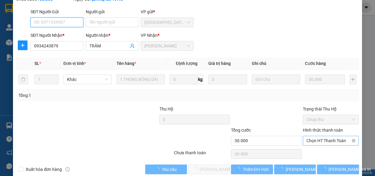
scroll to position [55, 0]
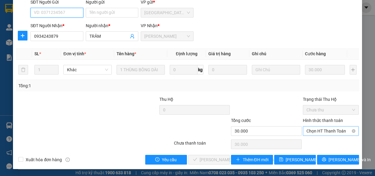
click at [308, 130] on span "Chọn HT Thanh Toán" at bounding box center [330, 131] width 49 height 9
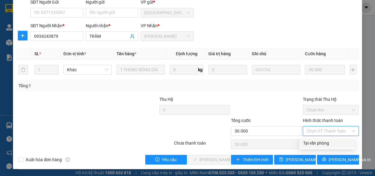
click at [310, 141] on div "Tại văn phòng" at bounding box center [327, 143] width 48 height 7
type input "0"
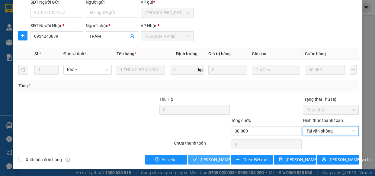
click at [214, 159] on span "Lưu và Giao hàng" at bounding box center [241, 159] width 82 height 7
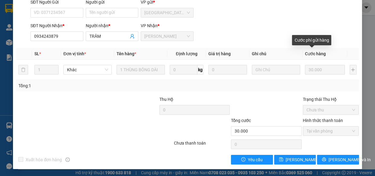
scroll to position [0, 0]
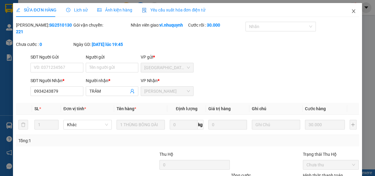
click at [352, 12] on icon "close" at bounding box center [353, 11] width 3 height 4
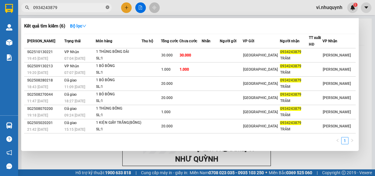
click at [107, 8] on icon "close-circle" at bounding box center [108, 7] width 4 height 4
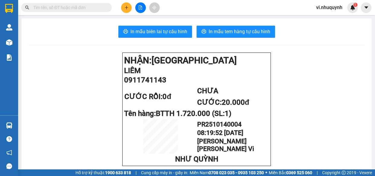
click at [86, 6] on input "text" at bounding box center [68, 7] width 71 height 7
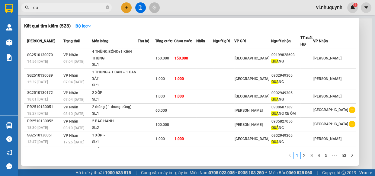
type input "q"
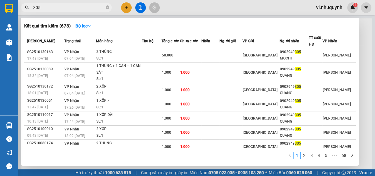
click at [61, 9] on input "305" at bounding box center [68, 7] width 71 height 7
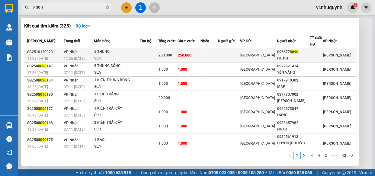
type input "8090"
click at [291, 58] on div "HƯNG" at bounding box center [293, 58] width 32 height 6
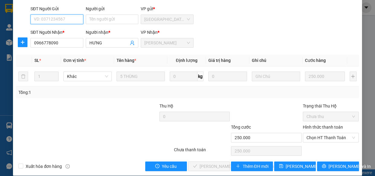
type input "0966778090"
type input "HƯNG"
type input "250.000"
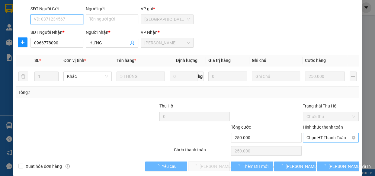
scroll to position [55, 0]
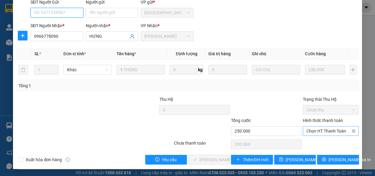
click at [309, 132] on span "Chọn HT Thanh Toán" at bounding box center [330, 131] width 49 height 9
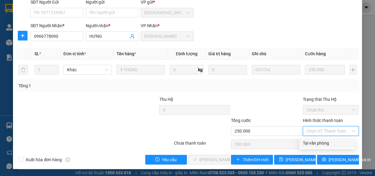
click at [312, 143] on div "Tại văn phòng" at bounding box center [327, 143] width 48 height 7
type input "0"
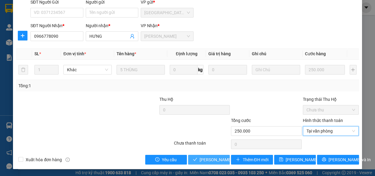
click at [218, 159] on span "Lưu và Giao hàng" at bounding box center [241, 159] width 82 height 7
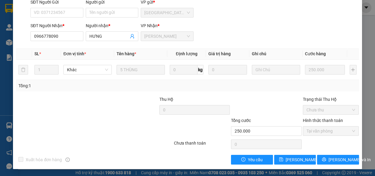
scroll to position [0, 0]
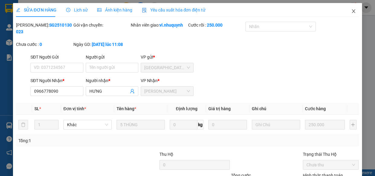
click at [351, 11] on icon "close" at bounding box center [353, 11] width 5 height 5
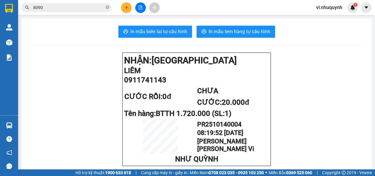
click at [72, 9] on input "8090" at bounding box center [68, 7] width 71 height 7
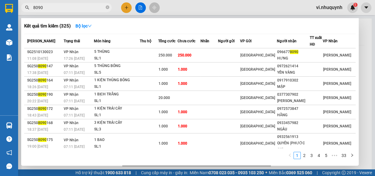
click at [72, 9] on input "8090" at bounding box center [68, 7] width 71 height 7
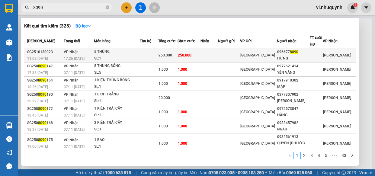
click at [299, 57] on div "HƯNG" at bounding box center [293, 58] width 32 height 6
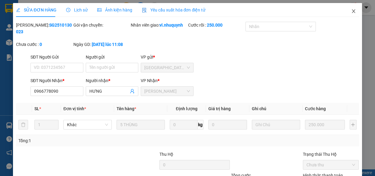
click at [351, 12] on icon "close" at bounding box center [353, 11] width 5 height 5
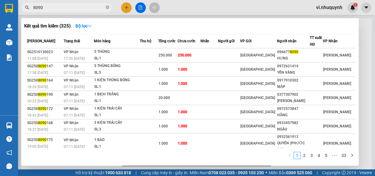
click at [51, 9] on input "8090" at bounding box center [68, 7] width 71 height 7
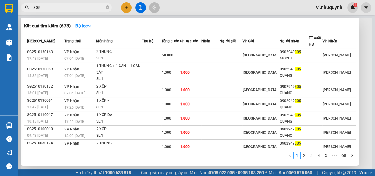
click at [63, 8] on input "305" at bounding box center [68, 7] width 71 height 7
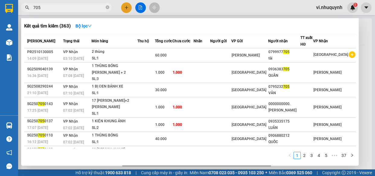
click at [63, 8] on input "705" at bounding box center [68, 7] width 71 height 7
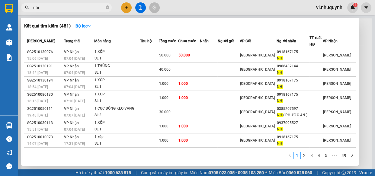
click at [63, 8] on input "nhi" at bounding box center [68, 7] width 71 height 7
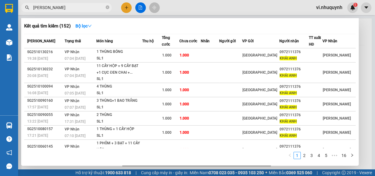
drag, startPoint x: 63, startPoint y: 6, endPoint x: 36, endPoint y: 14, distance: 28.4
click at [24, 13] on div "Kết quả tìm kiếm ( 152 ) Bộ lọc Mã ĐH Trạng thái Món hàng Thu hộ Tổng cước Chưa…" at bounding box center [59, 7] width 118 height 11
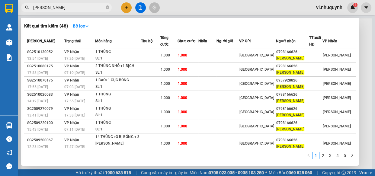
drag, startPoint x: 75, startPoint y: 7, endPoint x: 28, endPoint y: 11, distance: 46.7
click at [28, 11] on span "phước hùng" at bounding box center [66, 7] width 91 height 9
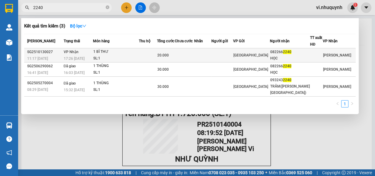
type input "2240"
click at [307, 55] on div "HỌC" at bounding box center [290, 58] width 40 height 6
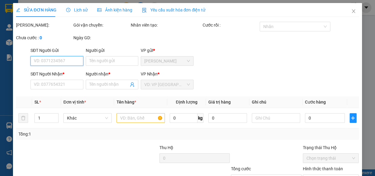
type input "0822662240"
type input "HỌC"
type input "20.000"
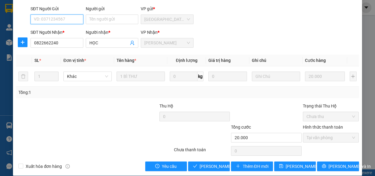
scroll to position [55, 0]
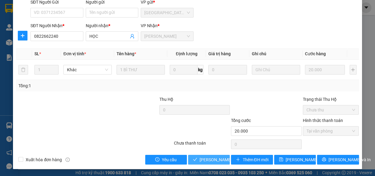
click at [220, 159] on span "Lưu và Giao hàng" at bounding box center [241, 159] width 82 height 7
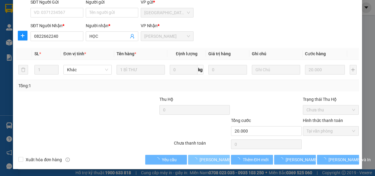
scroll to position [0, 0]
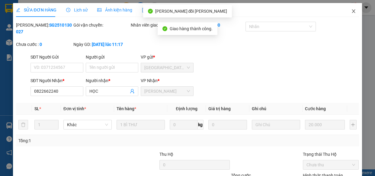
click at [351, 11] on icon "close" at bounding box center [353, 11] width 5 height 5
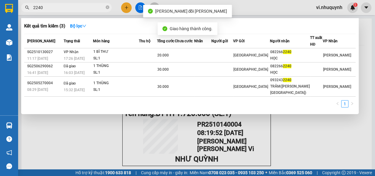
click at [56, 8] on input "2240" at bounding box center [68, 7] width 71 height 7
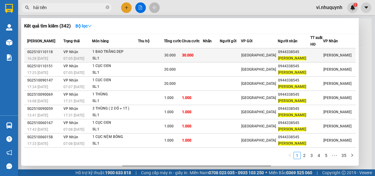
type input "hải tiến"
click at [284, 57] on span "HẢI TIẾN" at bounding box center [292, 58] width 28 height 4
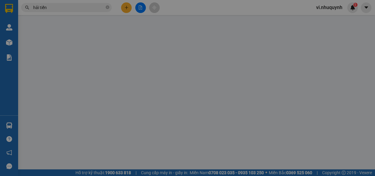
type input "0944338545"
type input "HẢI TIẾN"
type input "30.000"
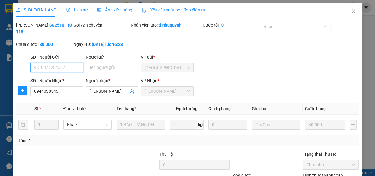
scroll to position [55, 0]
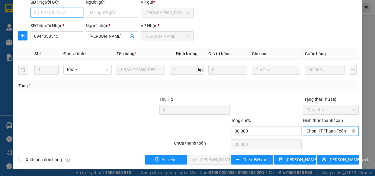
click at [312, 130] on span "Chọn HT Thanh Toán" at bounding box center [330, 131] width 49 height 9
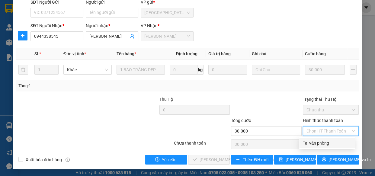
drag, startPoint x: 315, startPoint y: 142, endPoint x: 309, endPoint y: 146, distance: 7.5
click at [315, 142] on div "Tại văn phòng" at bounding box center [327, 143] width 48 height 7
type input "0"
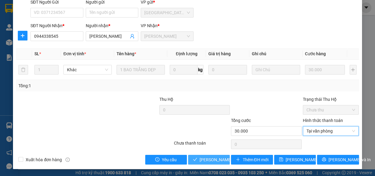
click at [200, 163] on button "Lưu và Giao hàng" at bounding box center [209, 160] width 42 height 10
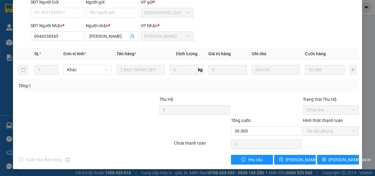
scroll to position [0, 0]
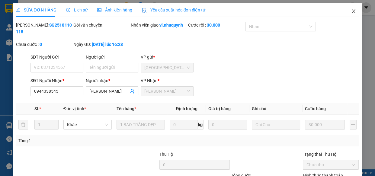
click at [352, 11] on icon "close" at bounding box center [353, 11] width 3 height 4
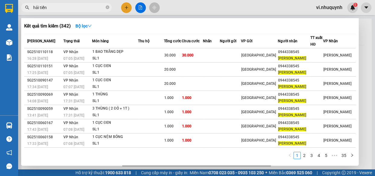
drag, startPoint x: 62, startPoint y: 9, endPoint x: 50, endPoint y: 13, distance: 13.5
click at [33, 13] on div "Kết quả tìm kiếm ( 342 ) Bộ lọc Mã ĐH Trạng thái Món hàng Thu hộ Tổng cước Chưa…" at bounding box center [59, 7] width 118 height 11
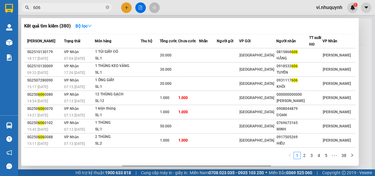
type input "606"
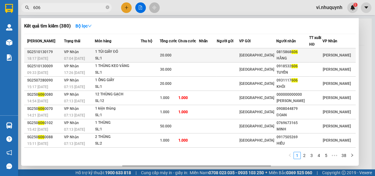
click at [302, 53] on div "0815868 606" at bounding box center [293, 52] width 33 height 6
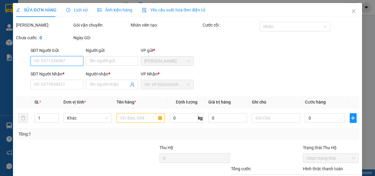
type input "0815868606"
type input "HẰNG"
type input "20.000"
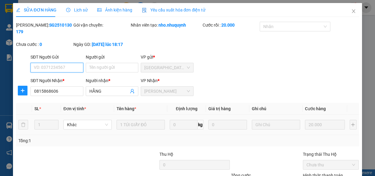
scroll to position [55, 0]
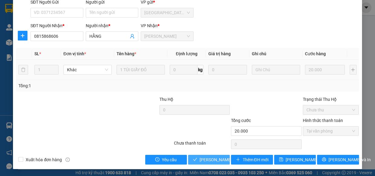
click at [213, 160] on span "Lưu và Giao hàng" at bounding box center [241, 159] width 82 height 7
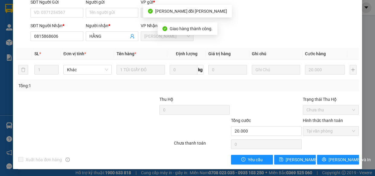
scroll to position [0, 0]
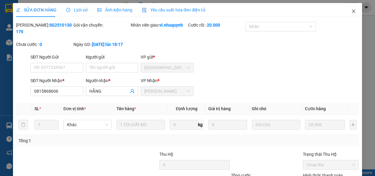
click at [351, 11] on icon "close" at bounding box center [353, 11] width 5 height 5
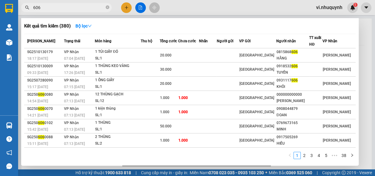
drag, startPoint x: 51, startPoint y: 8, endPoint x: 32, endPoint y: 8, distance: 18.7
click at [24, 7] on span "606" at bounding box center [66, 7] width 91 height 9
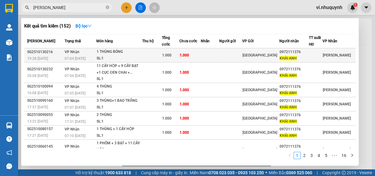
type input "khải anh"
click at [294, 56] on span "KHẢI ANH" at bounding box center [288, 58] width 17 height 4
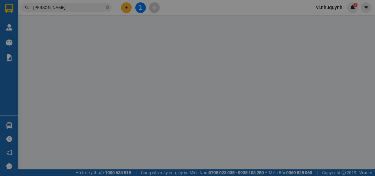
type input "0972111376"
type input "KHẢI ANH"
type input "1.000"
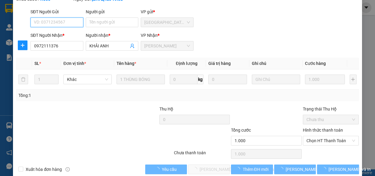
scroll to position [55, 0]
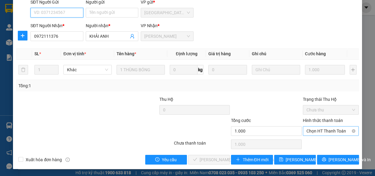
click at [311, 130] on span "Chọn HT Thanh Toán" at bounding box center [330, 131] width 49 height 9
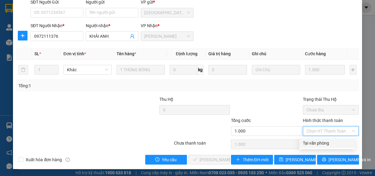
click at [313, 145] on div "Tại văn phòng" at bounding box center [327, 143] width 48 height 7
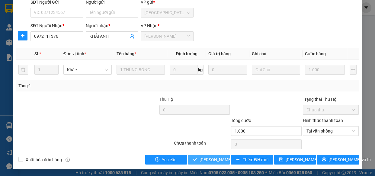
click at [200, 160] on span "Lưu và Giao hàng" at bounding box center [241, 159] width 82 height 7
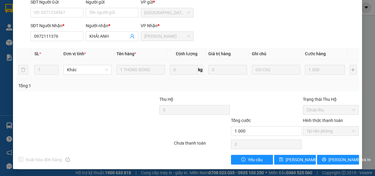
scroll to position [0, 0]
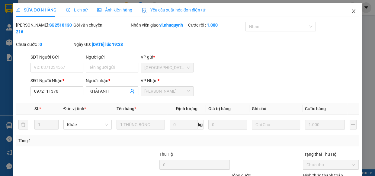
click at [352, 12] on icon "close" at bounding box center [353, 11] width 3 height 4
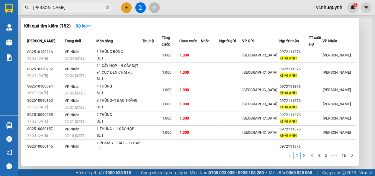
drag, startPoint x: 60, startPoint y: 8, endPoint x: 29, endPoint y: 6, distance: 31.2
click at [29, 6] on div "khải anh" at bounding box center [59, 7] width 118 height 9
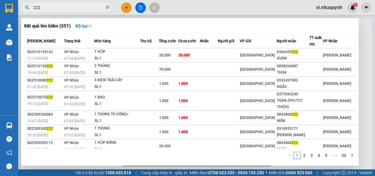
click at [64, 9] on input "222" at bounding box center [68, 7] width 71 height 7
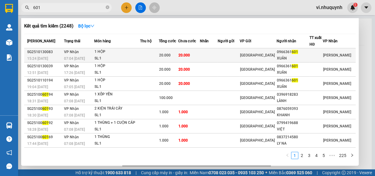
click at [297, 56] on div "XUÂN" at bounding box center [293, 58] width 32 height 6
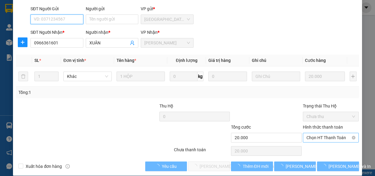
scroll to position [55, 0]
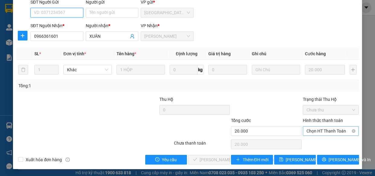
click at [306, 133] on span "Chọn HT Thanh Toán" at bounding box center [330, 131] width 49 height 9
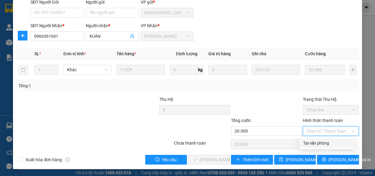
click at [309, 140] on div "Tại văn phòng" at bounding box center [327, 143] width 48 height 7
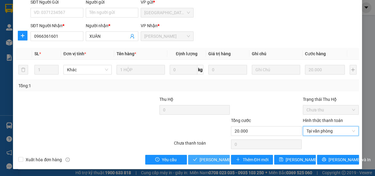
click at [204, 162] on span "Lưu và Giao hàng" at bounding box center [241, 159] width 82 height 7
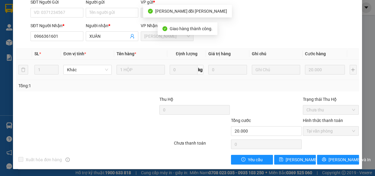
scroll to position [0, 0]
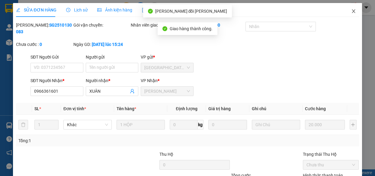
click at [351, 13] on icon "close" at bounding box center [353, 11] width 5 height 5
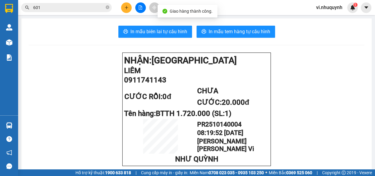
click at [67, 9] on input "601" at bounding box center [68, 7] width 71 height 7
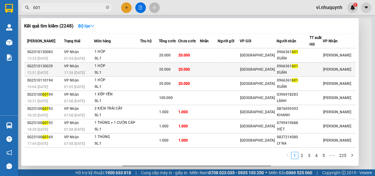
click at [298, 71] on div "XUÂN" at bounding box center [293, 72] width 32 height 6
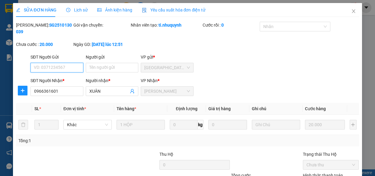
scroll to position [55, 0]
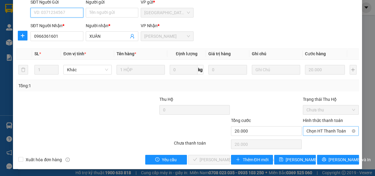
click at [306, 133] on span "Chọn HT Thanh Toán" at bounding box center [330, 131] width 49 height 9
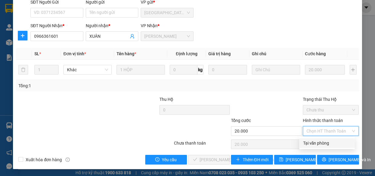
drag, startPoint x: 308, startPoint y: 141, endPoint x: 231, endPoint y: 151, distance: 77.3
click at [308, 141] on div "Tại văn phòng" at bounding box center [327, 143] width 48 height 7
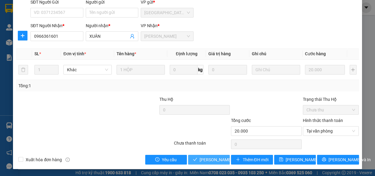
click at [204, 160] on span "Lưu và Giao hàng" at bounding box center [241, 159] width 82 height 7
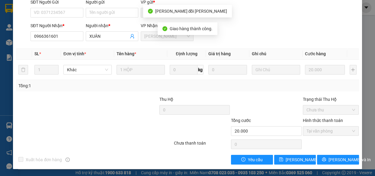
scroll to position [0, 0]
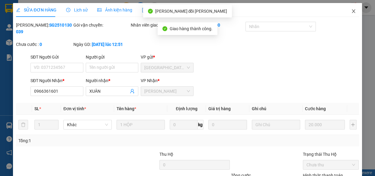
click at [352, 12] on icon "close" at bounding box center [353, 11] width 3 height 4
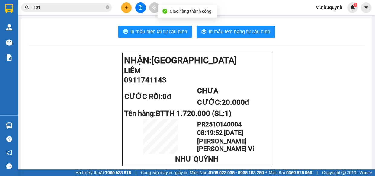
click at [67, 7] on input "601" at bounding box center [68, 7] width 71 height 7
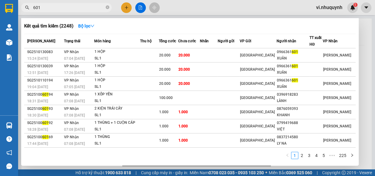
click at [62, 10] on input "601" at bounding box center [68, 7] width 71 height 7
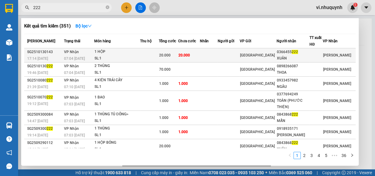
click at [300, 56] on div "XUÂN" at bounding box center [293, 58] width 32 height 6
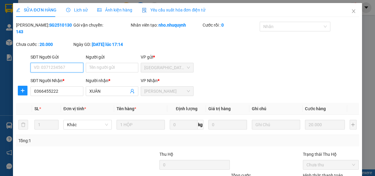
scroll to position [55, 0]
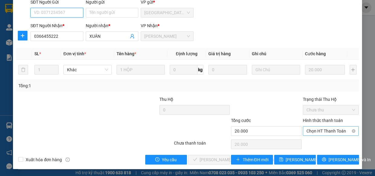
click at [309, 131] on span "Chọn HT Thanh Toán" at bounding box center [330, 131] width 49 height 9
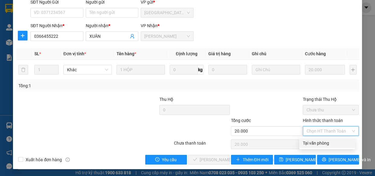
click at [311, 141] on div "Tại văn phòng" at bounding box center [327, 143] width 48 height 7
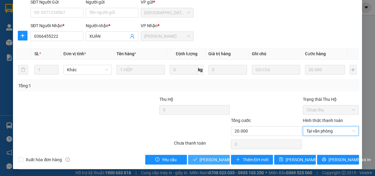
click at [218, 156] on span "Lưu và Giao hàng" at bounding box center [241, 159] width 82 height 7
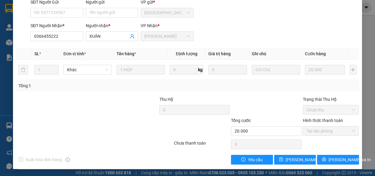
scroll to position [0, 0]
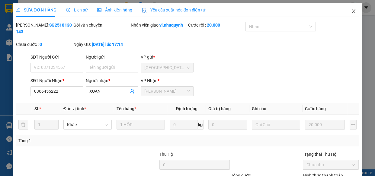
click at [351, 12] on icon "close" at bounding box center [353, 11] width 5 height 5
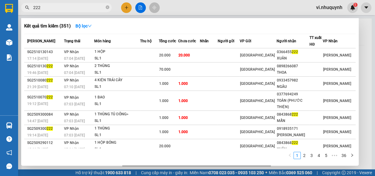
click at [83, 9] on input "222" at bounding box center [68, 7] width 71 height 7
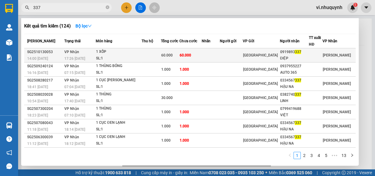
click at [304, 54] on div "0919893 337" at bounding box center [294, 52] width 29 height 6
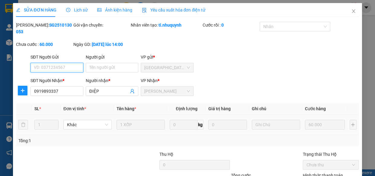
scroll to position [55, 0]
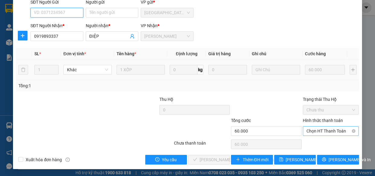
click at [309, 131] on span "Chọn HT Thanh Toán" at bounding box center [330, 131] width 49 height 9
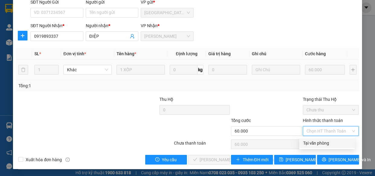
click at [316, 145] on div "Tại văn phòng" at bounding box center [327, 143] width 48 height 7
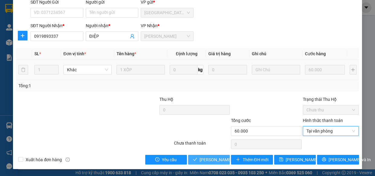
click at [205, 160] on span "Lưu và Giao hàng" at bounding box center [241, 159] width 82 height 7
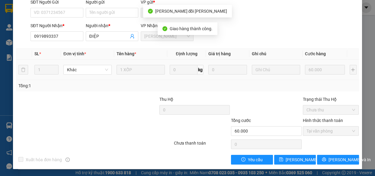
scroll to position [0, 0]
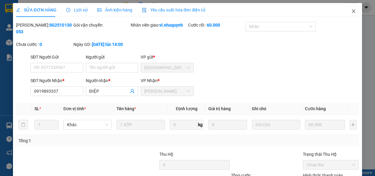
click at [352, 12] on icon "close" at bounding box center [353, 11] width 3 height 4
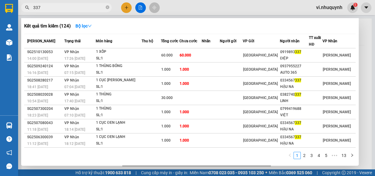
click at [82, 8] on input "337" at bounding box center [68, 7] width 71 height 7
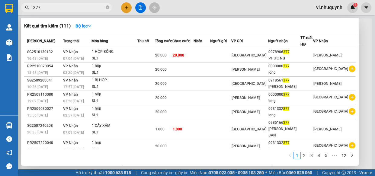
click at [53, 9] on input "377" at bounding box center [68, 7] width 71 height 7
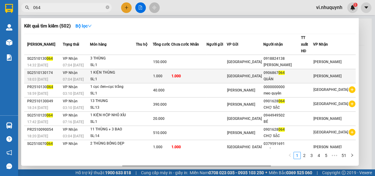
click at [294, 70] on div "0906867 064" at bounding box center [282, 73] width 37 height 6
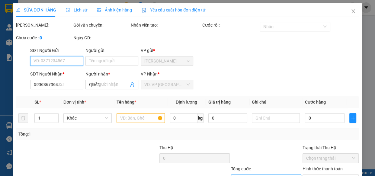
scroll to position [55, 0]
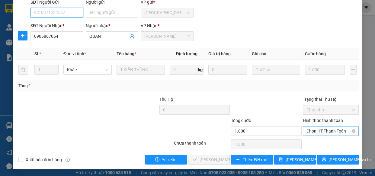
click at [308, 133] on span "Chọn HT Thanh Toán" at bounding box center [330, 131] width 49 height 9
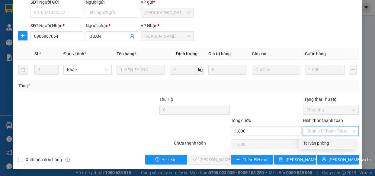
click at [310, 142] on div "Tại văn phòng" at bounding box center [327, 143] width 48 height 7
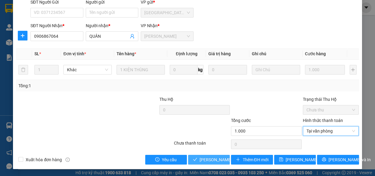
click at [216, 156] on span "Lưu và Giao hàng" at bounding box center [241, 159] width 82 height 7
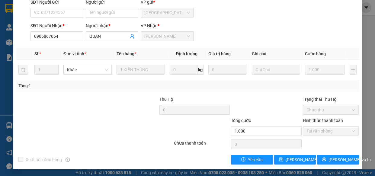
scroll to position [0, 0]
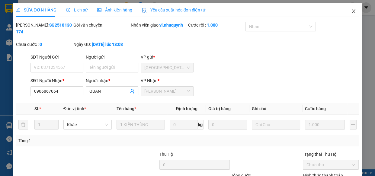
click at [351, 9] on icon "close" at bounding box center [353, 11] width 5 height 5
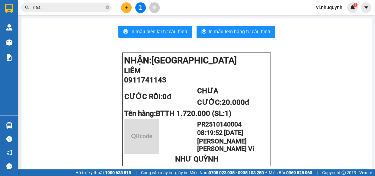
click at [69, 6] on input "064" at bounding box center [68, 7] width 71 height 7
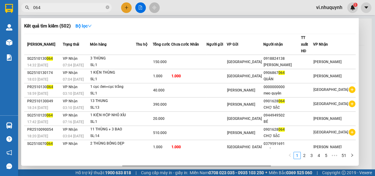
click at [69, 6] on input "064" at bounding box center [68, 7] width 71 height 7
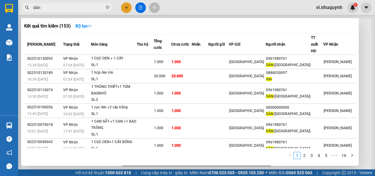
drag, startPoint x: 46, startPoint y: 8, endPoint x: 32, endPoint y: 12, distance: 14.2
click at [30, 11] on span "dân" at bounding box center [66, 7] width 91 height 9
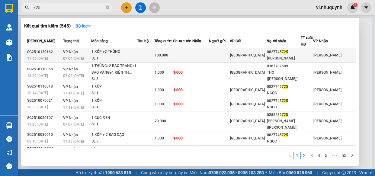
click at [297, 55] on div "KIRA SUSHI" at bounding box center [284, 58] width 34 height 6
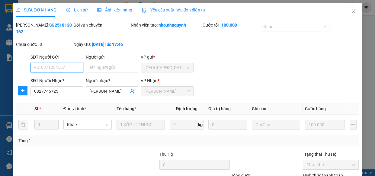
scroll to position [55, 0]
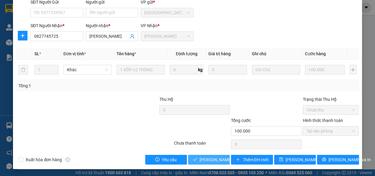
click at [216, 157] on span "Lưu và Giao hàng" at bounding box center [241, 159] width 82 height 7
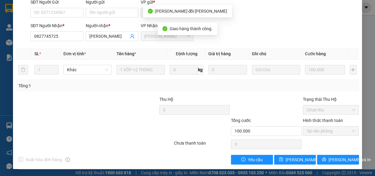
scroll to position [0, 0]
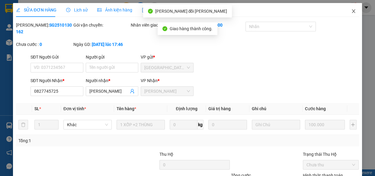
click at [352, 11] on icon "close" at bounding box center [353, 11] width 3 height 4
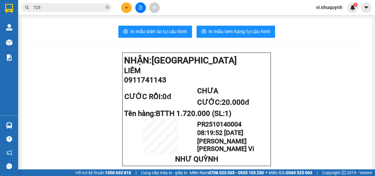
click at [60, 9] on input "725" at bounding box center [68, 7] width 71 height 7
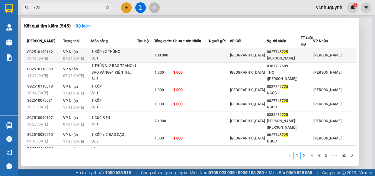
click at [288, 53] on span "725" at bounding box center [285, 52] width 6 height 4
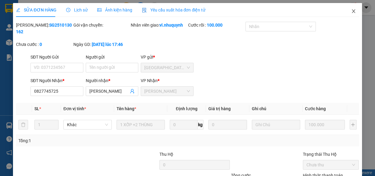
click at [352, 11] on icon "close" at bounding box center [353, 11] width 3 height 4
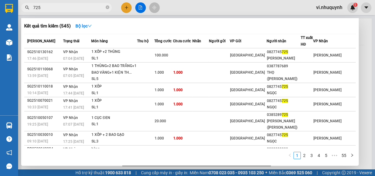
click at [63, 6] on input "725" at bounding box center [68, 7] width 71 height 7
click at [71, 9] on input "725" at bounding box center [68, 7] width 71 height 7
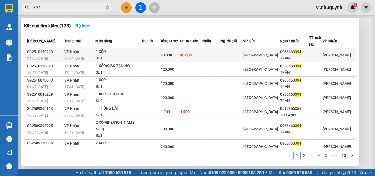
click at [303, 59] on div "TRÂN" at bounding box center [294, 58] width 28 height 6
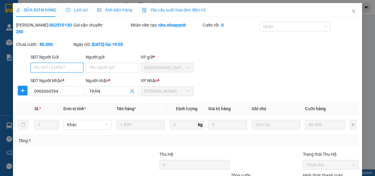
scroll to position [55, 0]
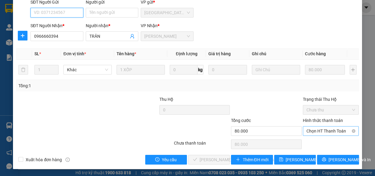
click at [312, 131] on span "Chọn HT Thanh Toán" at bounding box center [330, 131] width 49 height 9
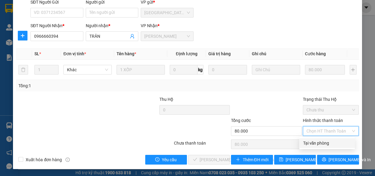
click at [316, 141] on div "Tại văn phòng" at bounding box center [327, 143] width 48 height 7
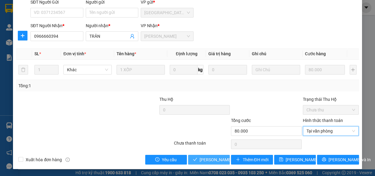
click at [211, 159] on span "Lưu và Giao hàng" at bounding box center [241, 159] width 82 height 7
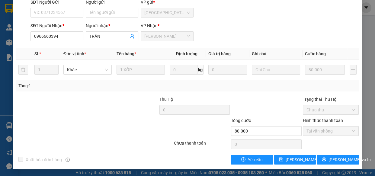
scroll to position [0, 0]
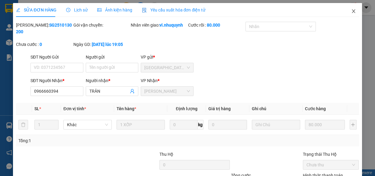
click at [351, 11] on icon "close" at bounding box center [353, 11] width 5 height 5
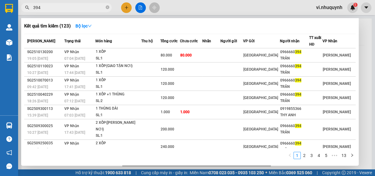
drag, startPoint x: 46, startPoint y: 6, endPoint x: 26, endPoint y: 10, distance: 20.8
click at [25, 10] on span "394" at bounding box center [66, 7] width 91 height 9
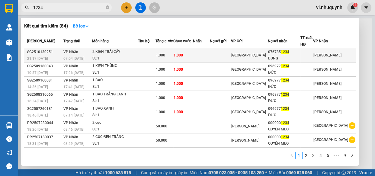
click at [296, 58] on div "DUNG" at bounding box center [284, 58] width 32 height 6
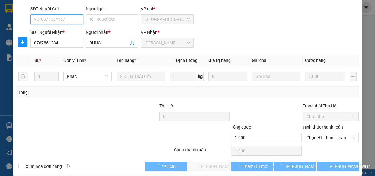
scroll to position [55, 0]
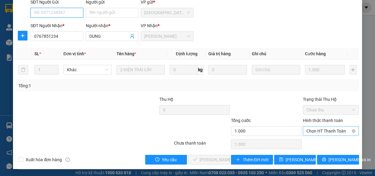
click at [309, 131] on span "Chọn HT Thanh Toán" at bounding box center [330, 131] width 49 height 9
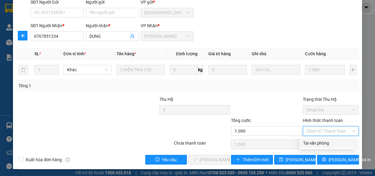
click at [312, 141] on div "Tại văn phòng" at bounding box center [327, 143] width 48 height 7
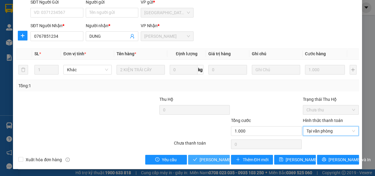
click at [213, 159] on span "Lưu và Giao hàng" at bounding box center [241, 159] width 82 height 7
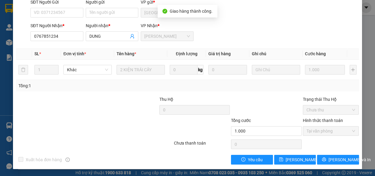
scroll to position [0, 0]
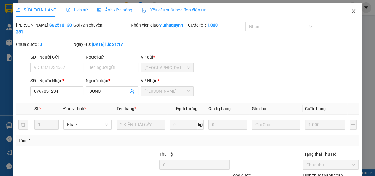
click at [351, 12] on icon "close" at bounding box center [353, 11] width 5 height 5
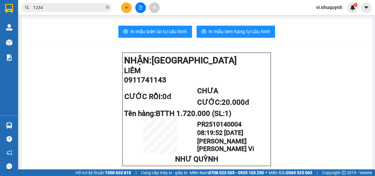
click at [66, 10] on input "1234" at bounding box center [68, 7] width 71 height 7
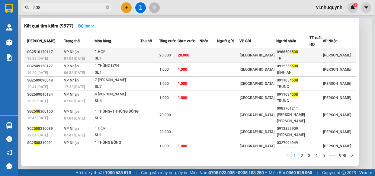
click at [299, 55] on div "TRÍ" at bounding box center [293, 58] width 32 height 6
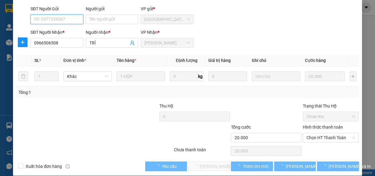
scroll to position [55, 0]
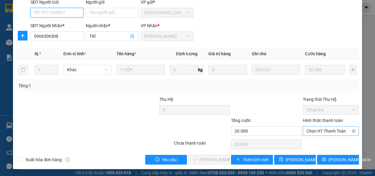
click at [311, 132] on span "Chọn HT Thanh Toán" at bounding box center [330, 131] width 49 height 9
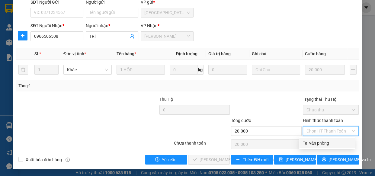
click at [314, 140] on div "Tại văn phòng" at bounding box center [327, 143] width 48 height 7
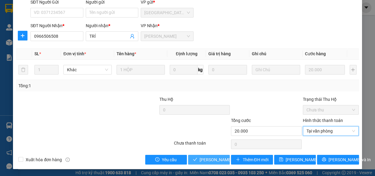
click at [205, 162] on span "Lưu và Giao hàng" at bounding box center [241, 159] width 82 height 7
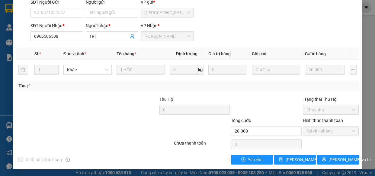
scroll to position [0, 0]
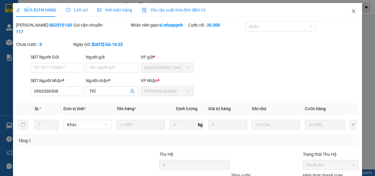
click at [351, 10] on icon "close" at bounding box center [353, 11] width 5 height 5
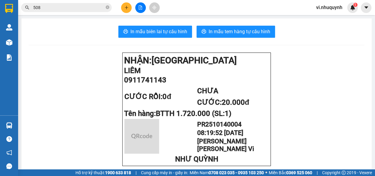
click at [45, 8] on input "508" at bounding box center [68, 7] width 71 height 7
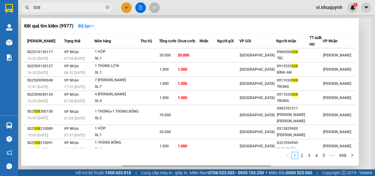
click at [45, 8] on input "508" at bounding box center [68, 7] width 71 height 7
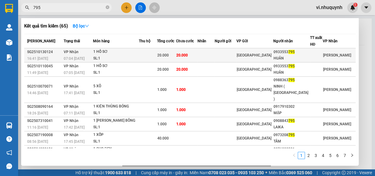
click at [288, 57] on div "HUÂN" at bounding box center [292, 58] width 36 height 6
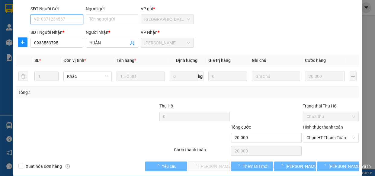
scroll to position [55, 0]
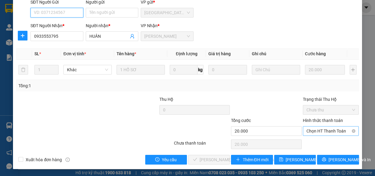
click at [309, 131] on span "Chọn HT Thanh Toán" at bounding box center [330, 131] width 49 height 9
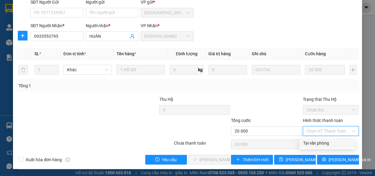
click at [314, 141] on div "Tại văn phòng" at bounding box center [327, 143] width 48 height 7
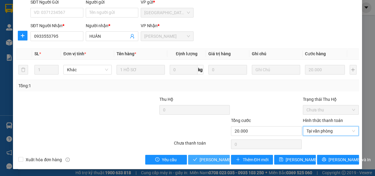
click at [216, 157] on span "Lưu và Giao hàng" at bounding box center [241, 159] width 82 height 7
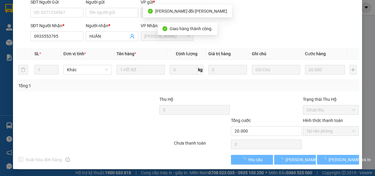
scroll to position [0, 0]
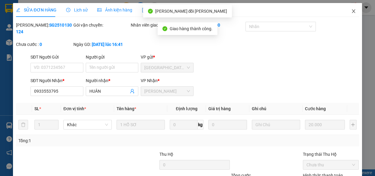
click at [352, 11] on icon "close" at bounding box center [353, 11] width 3 height 4
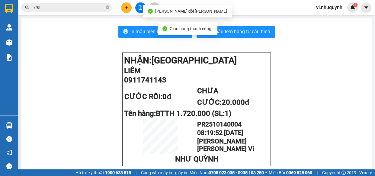
click at [72, 9] on input "795" at bounding box center [68, 7] width 71 height 7
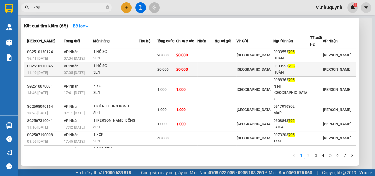
click at [304, 71] on div "HUÂN" at bounding box center [292, 72] width 36 height 6
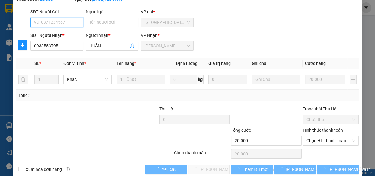
scroll to position [55, 0]
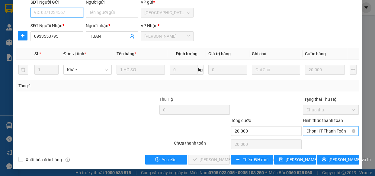
click at [306, 133] on span "Chọn HT Thanh Toán" at bounding box center [330, 131] width 49 height 9
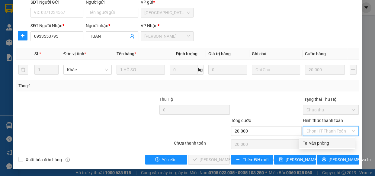
click at [309, 140] on div "Tại văn phòng" at bounding box center [327, 143] width 48 height 7
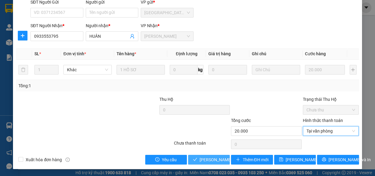
click at [193, 159] on icon "check" at bounding box center [195, 159] width 4 height 4
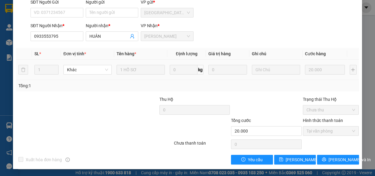
scroll to position [0, 0]
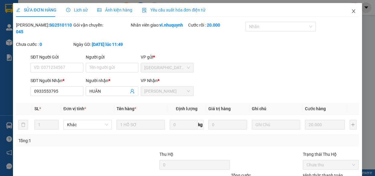
click at [351, 11] on icon "close" at bounding box center [353, 11] width 5 height 5
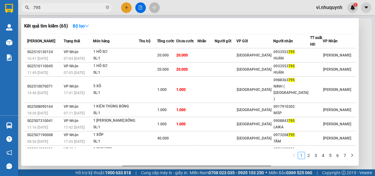
click at [61, 8] on input "795" at bounding box center [68, 7] width 71 height 7
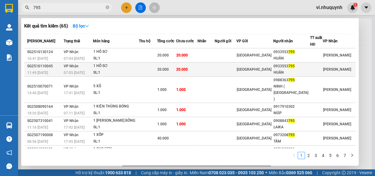
click at [306, 72] on div "HUÂN" at bounding box center [292, 72] width 36 height 6
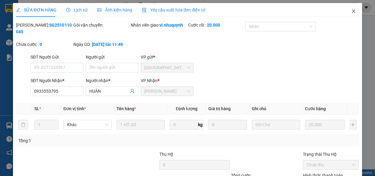
click at [351, 12] on icon "close" at bounding box center [353, 11] width 5 height 5
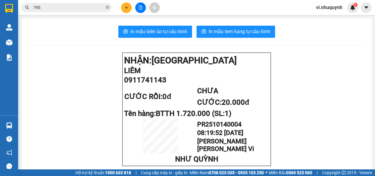
click at [72, 8] on input "795" at bounding box center [68, 7] width 71 height 7
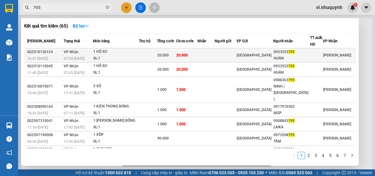
click at [297, 57] on div "HUÂN" at bounding box center [292, 58] width 36 height 6
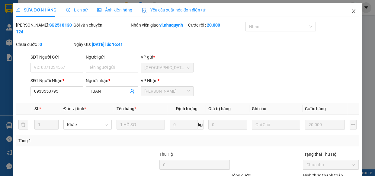
click at [351, 13] on icon "close" at bounding box center [353, 11] width 5 height 5
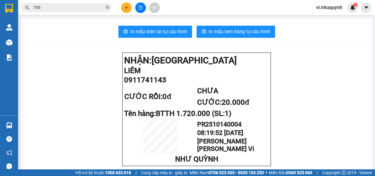
click at [80, 8] on input "795" at bounding box center [68, 7] width 71 height 7
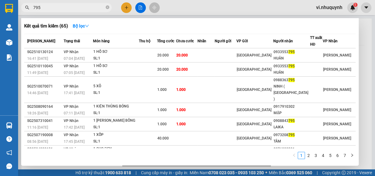
click at [80, 8] on input "795" at bounding box center [68, 7] width 71 height 7
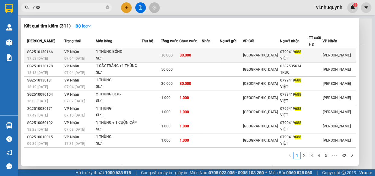
click at [299, 55] on div "0799419 688" at bounding box center [294, 52] width 29 height 6
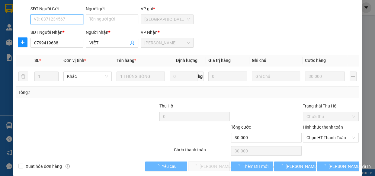
scroll to position [55, 0]
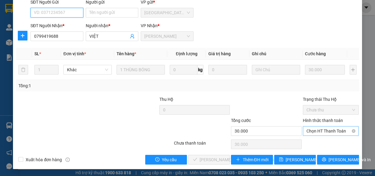
click at [311, 132] on span "Chọn HT Thanh Toán" at bounding box center [330, 131] width 49 height 9
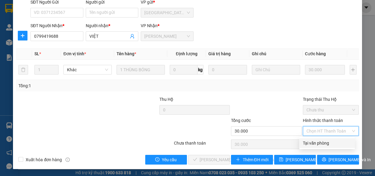
click at [315, 142] on div "Tại văn phòng" at bounding box center [327, 143] width 48 height 7
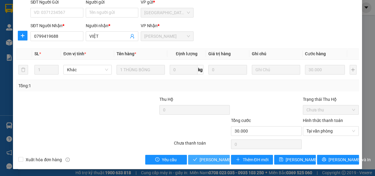
click at [213, 159] on span "Lưu và Giao hàng" at bounding box center [241, 159] width 82 height 7
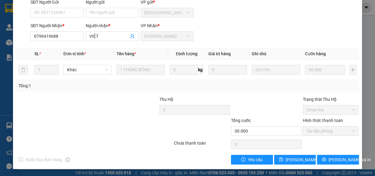
scroll to position [0, 0]
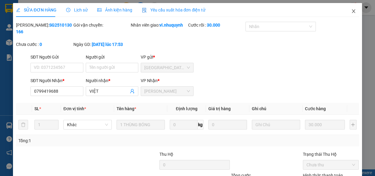
click at [351, 11] on icon "close" at bounding box center [353, 11] width 5 height 5
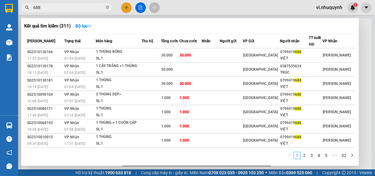
click at [72, 9] on input "688" at bounding box center [68, 7] width 71 height 7
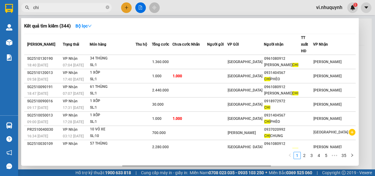
click at [72, 9] on input "chi" at bounding box center [68, 7] width 71 height 7
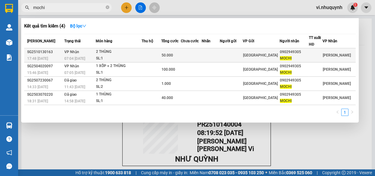
click at [302, 56] on div "MOCHI" at bounding box center [294, 58] width 29 height 6
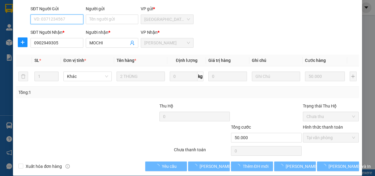
scroll to position [55, 0]
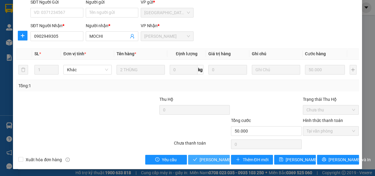
click at [224, 162] on span "Lưu và Giao hàng" at bounding box center [241, 159] width 82 height 7
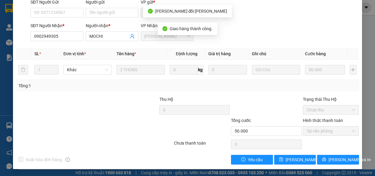
scroll to position [0, 0]
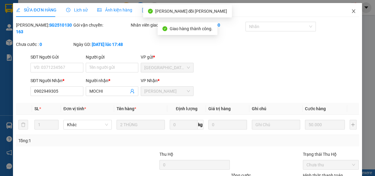
click at [351, 11] on icon "close" at bounding box center [353, 11] width 5 height 5
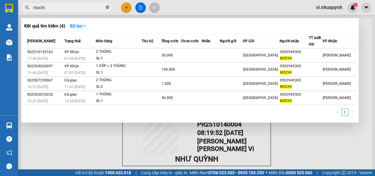
click at [109, 8] on icon "close-circle" at bounding box center [108, 7] width 4 height 4
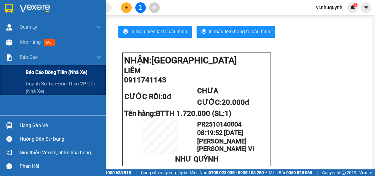
click at [43, 74] on span "Báo cáo dòng tiền (nhà xe)" at bounding box center [57, 73] width 62 height 8
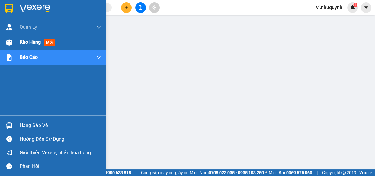
click at [27, 42] on span "Kho hàng" at bounding box center [30, 42] width 21 height 6
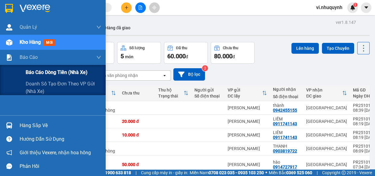
click at [45, 72] on span "Báo cáo dòng tiền (nhà xe)" at bounding box center [57, 73] width 62 height 8
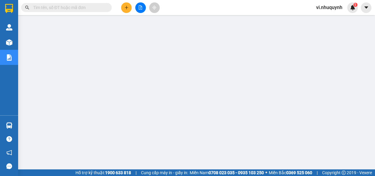
click at [82, 10] on input "text" at bounding box center [68, 7] width 71 height 7
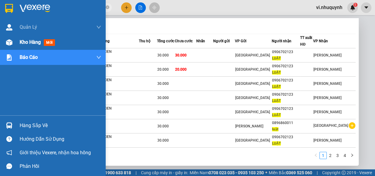
click at [27, 41] on span "Kho hàng" at bounding box center [30, 42] width 21 height 6
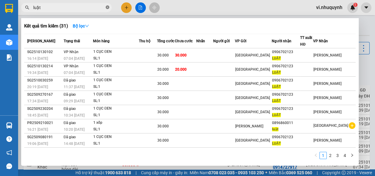
click at [107, 7] on icon "close-circle" at bounding box center [108, 7] width 4 height 4
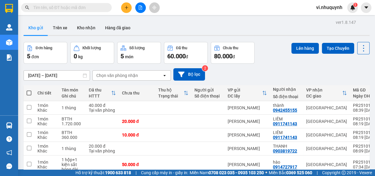
click at [66, 8] on input "text" at bounding box center [68, 7] width 71 height 7
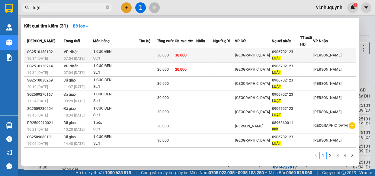
type input "luật"
click at [300, 58] on div "LUẬT" at bounding box center [286, 58] width 28 height 6
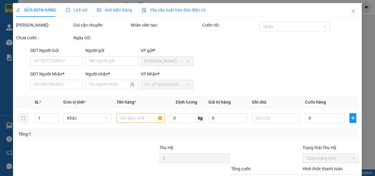
type input "0906702123"
type input "LUẬT"
type input "30.000"
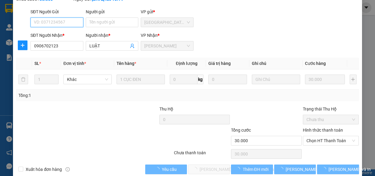
scroll to position [55, 0]
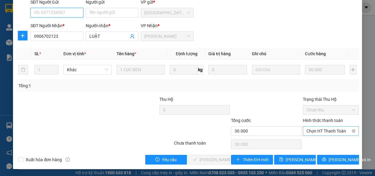
click at [309, 134] on span "Chọn HT Thanh Toán" at bounding box center [330, 131] width 49 height 9
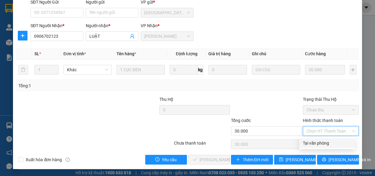
click at [309, 141] on div "Tại văn phòng" at bounding box center [327, 143] width 48 height 7
type input "0"
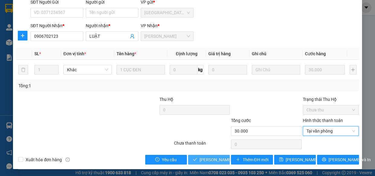
click at [213, 160] on span "Lưu và Giao hàng" at bounding box center [241, 159] width 82 height 7
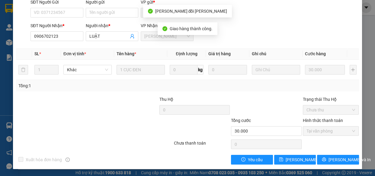
scroll to position [0, 0]
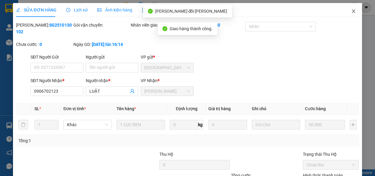
click at [351, 12] on icon "close" at bounding box center [353, 11] width 5 height 5
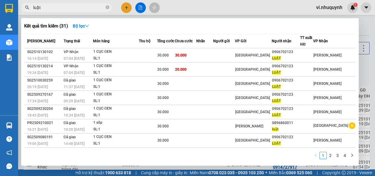
click at [68, 8] on input "luật" at bounding box center [68, 7] width 71 height 7
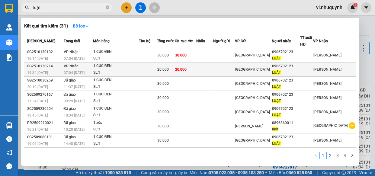
click at [296, 66] on div "0906702123" at bounding box center [286, 66] width 28 height 6
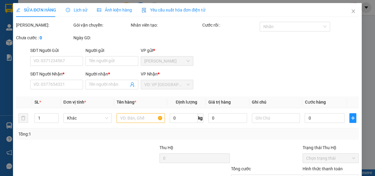
type input "0906702123"
type input "LUẬT"
type input "20.000"
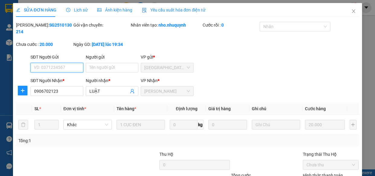
scroll to position [55, 0]
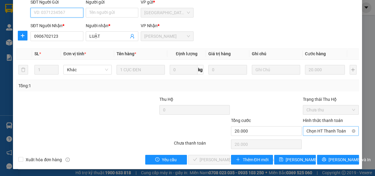
click at [316, 130] on span "Chọn HT Thanh Toán" at bounding box center [330, 131] width 49 height 9
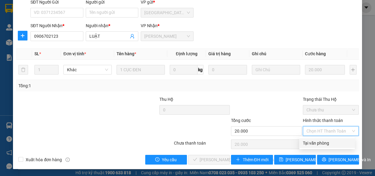
click at [313, 142] on div "Tại văn phòng" at bounding box center [327, 143] width 48 height 7
type input "0"
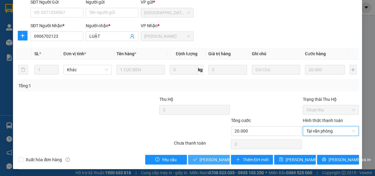
click at [216, 161] on span "Lưu và Giao hàng" at bounding box center [241, 159] width 82 height 7
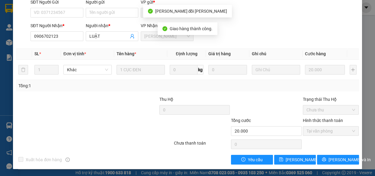
scroll to position [0, 0]
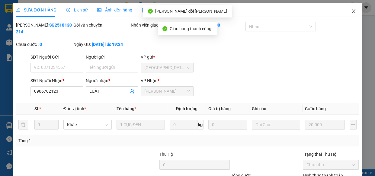
click at [351, 11] on icon "close" at bounding box center [353, 11] width 5 height 5
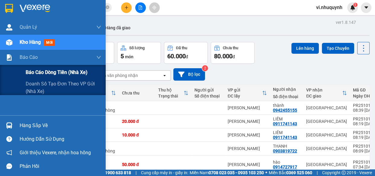
click at [37, 72] on span "Báo cáo dòng tiền (nhà xe)" at bounding box center [57, 73] width 62 height 8
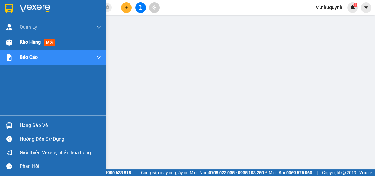
click at [29, 42] on span "Kho hàng" at bounding box center [30, 42] width 21 height 6
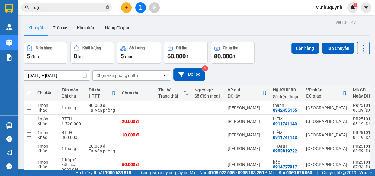
click at [106, 7] on icon "close-circle" at bounding box center [108, 7] width 4 height 4
click at [69, 8] on input "text" at bounding box center [68, 7] width 71 height 7
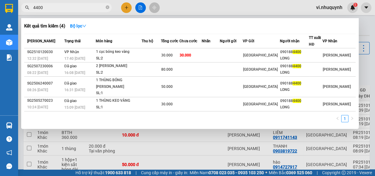
click at [73, 9] on input "4400" at bounding box center [68, 7] width 71 height 7
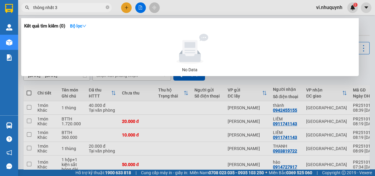
click at [40, 10] on input "thông nhất 3" at bounding box center [68, 7] width 71 height 7
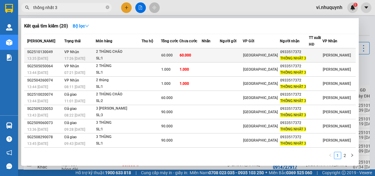
type input "thống nhất 3"
click at [309, 57] on div "THỐNG NHẤT 3" at bounding box center [294, 58] width 29 height 6
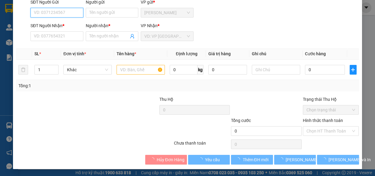
type input "0933517372"
type input "THỐNG NHẤT 3"
type input "60.000"
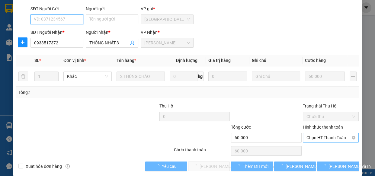
scroll to position [55, 0]
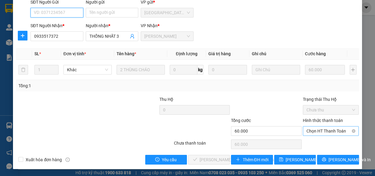
click at [311, 131] on span "Chọn HT Thanh Toán" at bounding box center [330, 131] width 49 height 9
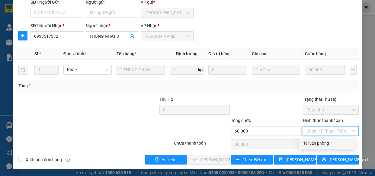
click at [312, 142] on div "Tại văn phòng" at bounding box center [327, 143] width 48 height 7
type input "0"
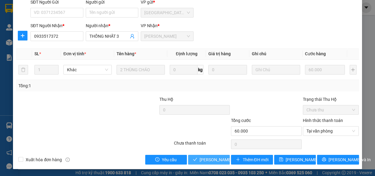
click at [213, 160] on span "Lưu và Giao hàng" at bounding box center [241, 159] width 82 height 7
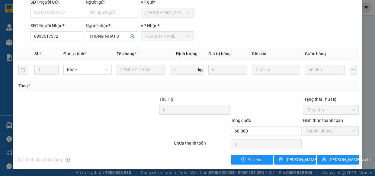
scroll to position [0, 0]
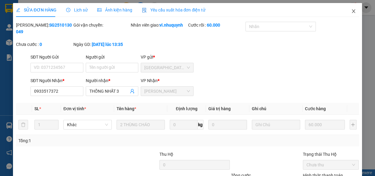
click at [352, 12] on icon "close" at bounding box center [353, 11] width 3 height 4
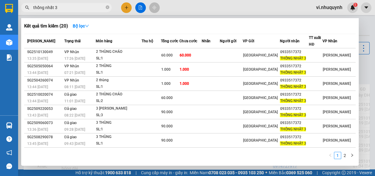
drag, startPoint x: 65, startPoint y: 6, endPoint x: 31, endPoint y: 13, distance: 34.0
click at [27, 13] on div "Kết quả tìm kiếm ( 20 ) Bộ lọc Mã ĐH Trạng thái Món hàng Thu hộ Tổng cước Chưa …" at bounding box center [59, 7] width 118 height 11
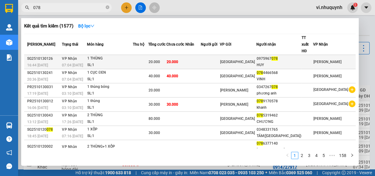
type input "078"
click at [278, 56] on span "078" at bounding box center [274, 58] width 6 height 4
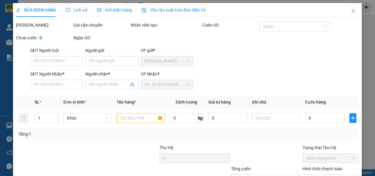
type input "0975967078"
type input "HUY"
type input "20.000"
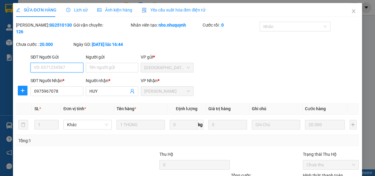
scroll to position [45, 0]
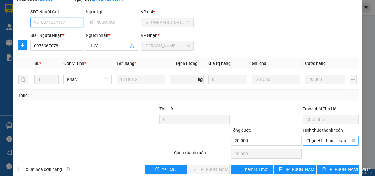
click at [309, 140] on span "Chọn HT Thanh Toán" at bounding box center [330, 140] width 49 height 9
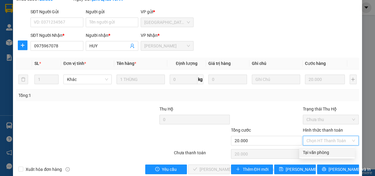
click at [314, 154] on div "Tại văn phòng" at bounding box center [327, 152] width 48 height 7
type input "0"
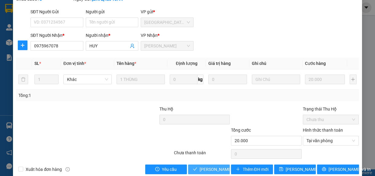
click at [217, 172] on button "Lưu và Giao hàng" at bounding box center [209, 170] width 42 height 10
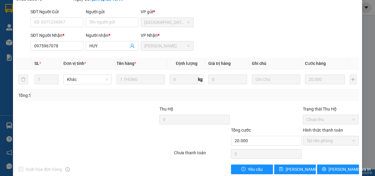
scroll to position [0, 0]
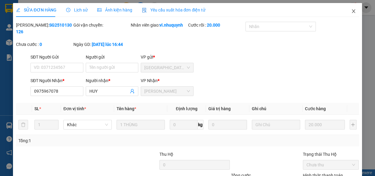
click at [351, 12] on icon "close" at bounding box center [353, 11] width 5 height 5
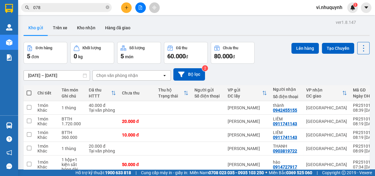
click at [64, 8] on input "078" at bounding box center [68, 7] width 71 height 7
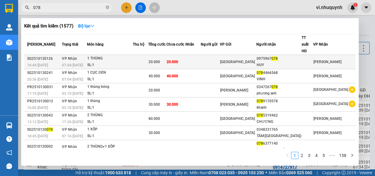
click at [301, 62] on div "HUY" at bounding box center [279, 65] width 45 height 6
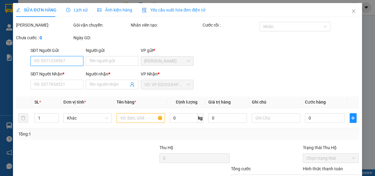
type input "0975967078"
type input "HUY"
type input "20.000"
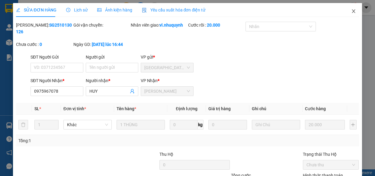
click at [351, 12] on icon "close" at bounding box center [353, 11] width 5 height 5
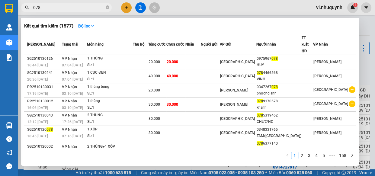
click at [66, 8] on input "078" at bounding box center [68, 7] width 71 height 7
type input "0"
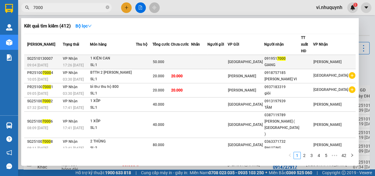
type input "7000"
click at [300, 62] on div "GIANG" at bounding box center [282, 65] width 36 height 6
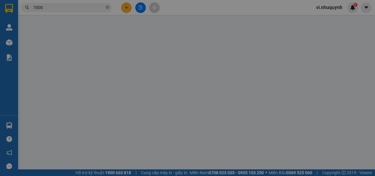
type input "0919517000"
type input "GIANG"
type input "50.000"
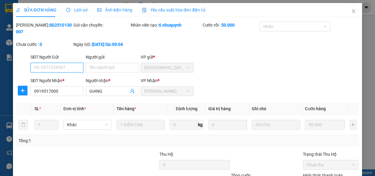
scroll to position [55, 0]
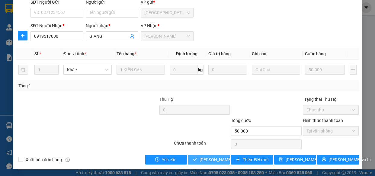
click at [207, 161] on span "Lưu và Giao hàng" at bounding box center [241, 159] width 82 height 7
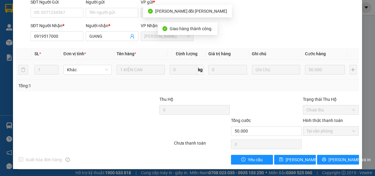
scroll to position [0, 0]
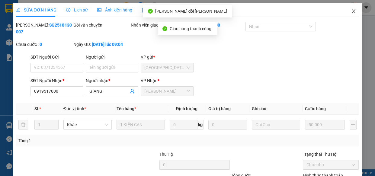
click at [352, 13] on icon "close" at bounding box center [353, 11] width 3 height 4
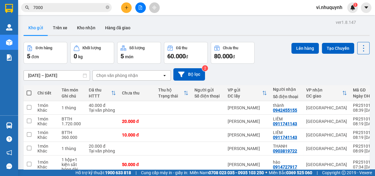
click at [56, 8] on input "7000" at bounding box center [68, 7] width 71 height 7
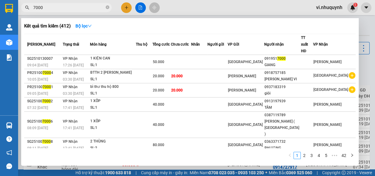
click at [56, 8] on input "7000" at bounding box center [68, 7] width 71 height 7
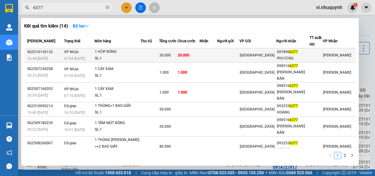
type input "6377"
click at [301, 57] on div "PHƯỢNG" at bounding box center [293, 58] width 32 height 6
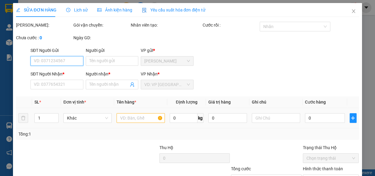
type input "0978906377"
type input "PHƯỢNG"
type input "20.000"
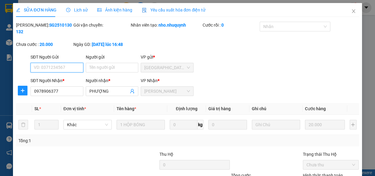
scroll to position [55, 0]
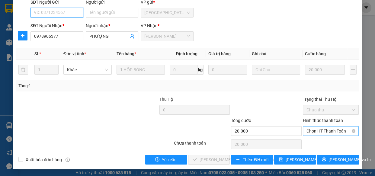
click at [306, 132] on span "Chọn HT Thanh Toán" at bounding box center [330, 131] width 49 height 9
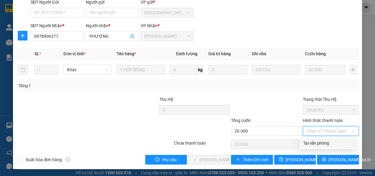
drag, startPoint x: 309, startPoint y: 141, endPoint x: 269, endPoint y: 156, distance: 42.3
click at [309, 142] on div "Tại văn phòng" at bounding box center [327, 143] width 48 height 7
type input "0"
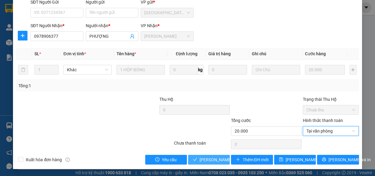
click at [217, 161] on span "Lưu và Giao hàng" at bounding box center [241, 159] width 82 height 7
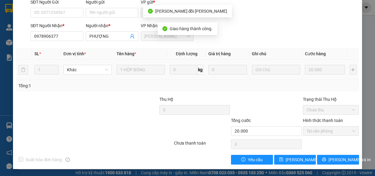
scroll to position [0, 0]
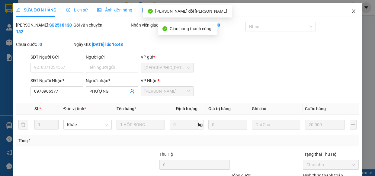
click at [352, 13] on icon "close" at bounding box center [353, 11] width 3 height 4
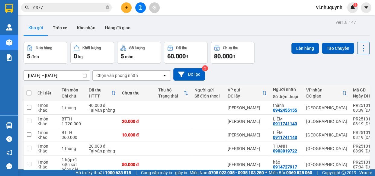
click at [73, 9] on input "6377" at bounding box center [68, 7] width 71 height 7
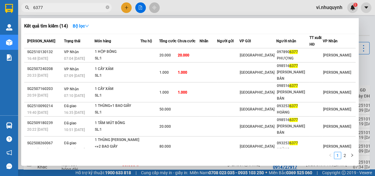
click at [73, 9] on input "6377" at bounding box center [68, 7] width 71 height 7
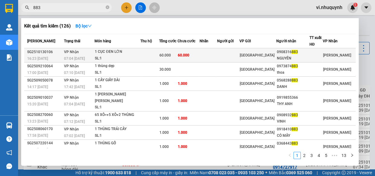
type input "883"
click at [301, 57] on div "NGUYÊN" at bounding box center [293, 58] width 32 height 6
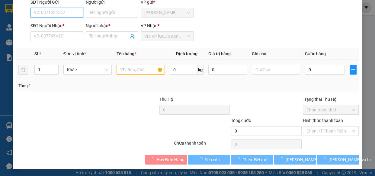
type input "0908316883"
type input "NGUYÊN"
type input "60.000"
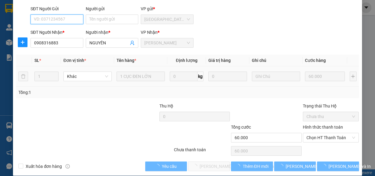
scroll to position [55, 0]
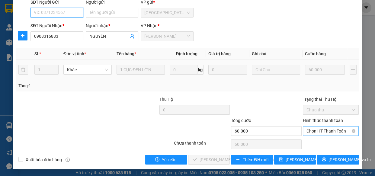
click at [306, 129] on span "Chọn HT Thanh Toán" at bounding box center [330, 131] width 49 height 9
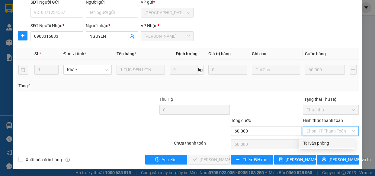
click at [309, 142] on div "Tại văn phòng" at bounding box center [327, 143] width 48 height 7
type input "0"
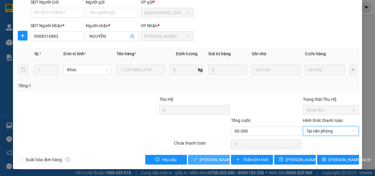
click at [214, 158] on span "Lưu và Giao hàng" at bounding box center [241, 159] width 82 height 7
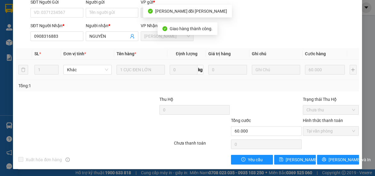
scroll to position [0, 0]
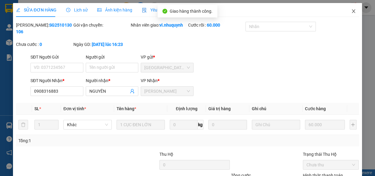
click at [352, 12] on icon "close" at bounding box center [353, 11] width 3 height 4
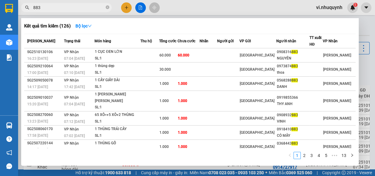
click at [86, 9] on input "883" at bounding box center [68, 7] width 71 height 7
type input "0"
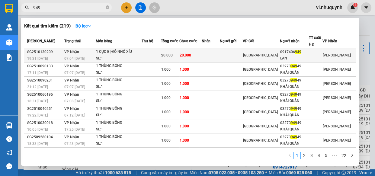
type input "949"
click at [290, 54] on div "0917406 949" at bounding box center [294, 52] width 29 height 6
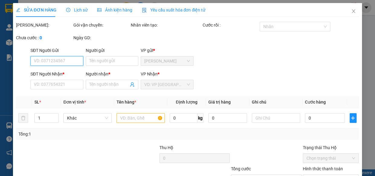
type input "0917406949"
type input "LAN"
type input "20.000"
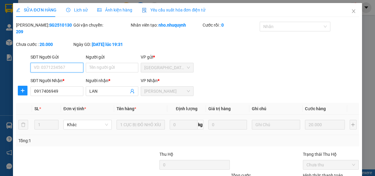
scroll to position [55, 0]
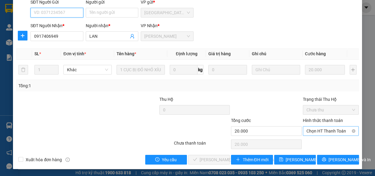
click at [309, 131] on span "Chọn HT Thanh Toán" at bounding box center [330, 131] width 49 height 9
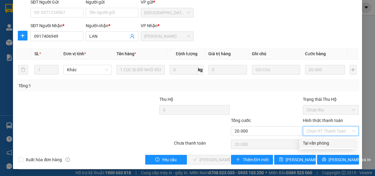
click at [311, 143] on div "Tại văn phòng" at bounding box center [327, 143] width 48 height 7
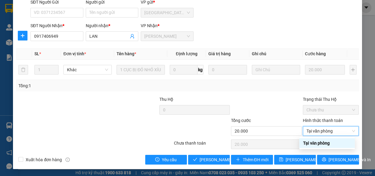
type input "0"
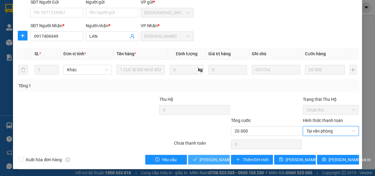
click at [213, 160] on span "Lưu và Giao hàng" at bounding box center [241, 159] width 82 height 7
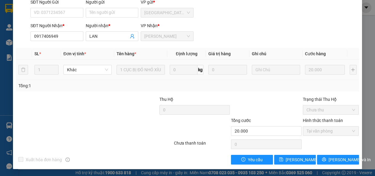
scroll to position [0, 0]
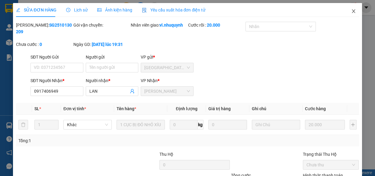
click at [351, 12] on icon "close" at bounding box center [353, 11] width 5 height 5
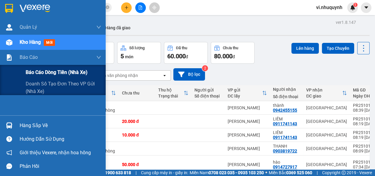
click at [31, 72] on span "Báo cáo dòng tiền (nhà xe)" at bounding box center [57, 73] width 62 height 8
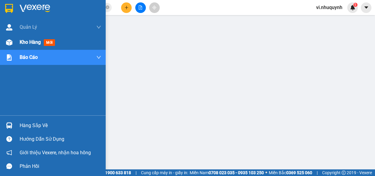
click at [28, 42] on span "Kho hàng" at bounding box center [30, 42] width 21 height 6
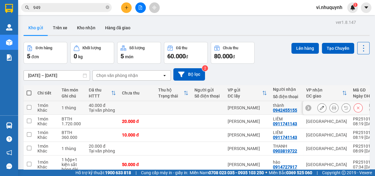
scroll to position [31, 0]
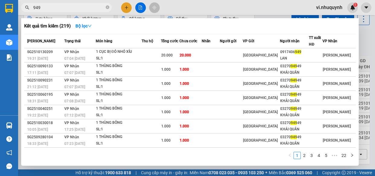
click at [65, 7] on input "949" at bounding box center [68, 7] width 71 height 7
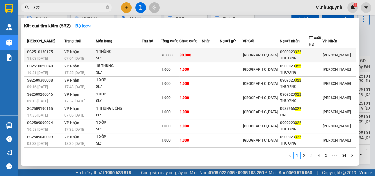
type input "322"
click at [302, 57] on div "THƯƠNG" at bounding box center [294, 58] width 29 height 6
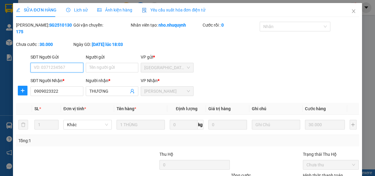
type input "0909023322"
type input "THƯƠNG"
type input "30.000"
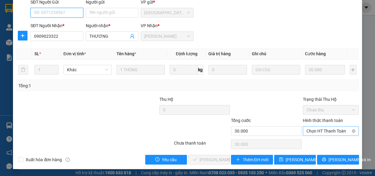
click at [312, 130] on span "Chọn HT Thanh Toán" at bounding box center [330, 131] width 49 height 9
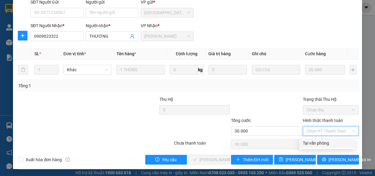
click at [313, 142] on div "Tại văn phòng" at bounding box center [327, 143] width 48 height 7
type input "0"
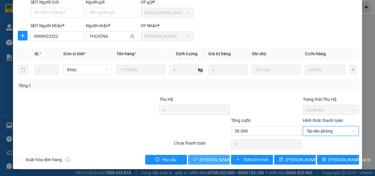
click at [226, 157] on span "Lưu và Giao hàng" at bounding box center [241, 159] width 82 height 7
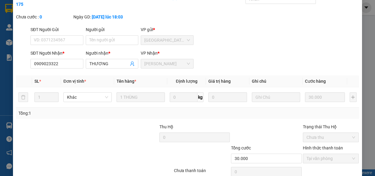
scroll to position [0, 0]
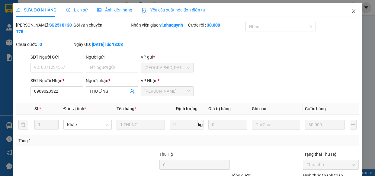
click at [351, 13] on icon "close" at bounding box center [353, 11] width 5 height 5
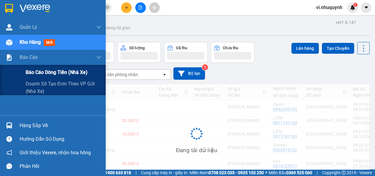
click at [38, 74] on span "Báo cáo dòng tiền (nhà xe)" at bounding box center [57, 73] width 62 height 8
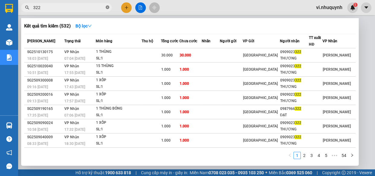
click at [109, 7] on icon "close-circle" at bounding box center [108, 7] width 4 height 4
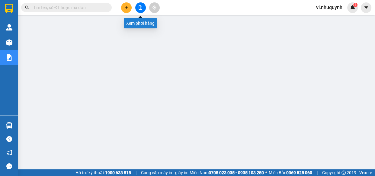
click at [137, 7] on button at bounding box center [140, 7] width 11 height 11
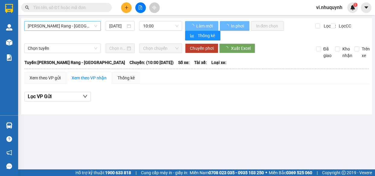
click at [74, 26] on span "Phan Rang - Sài Gòn" at bounding box center [62, 25] width 69 height 9
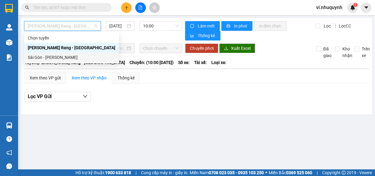
click at [53, 58] on div "Sài Gòn - Phan Rang" at bounding box center [72, 57] width 88 height 7
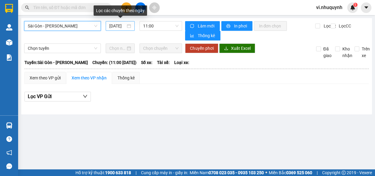
click at [127, 26] on div "14/10/2025" at bounding box center [120, 26] width 22 height 7
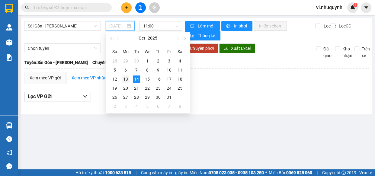
click at [123, 77] on div "13" at bounding box center [125, 78] width 7 height 7
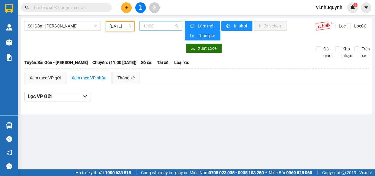
click at [169, 27] on span "11:00" at bounding box center [160, 25] width 35 height 9
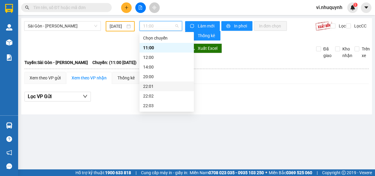
click at [151, 87] on div "22:01" at bounding box center [166, 86] width 47 height 7
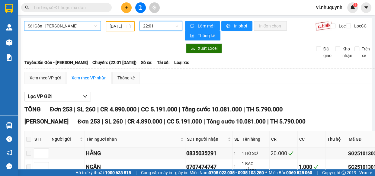
click at [75, 26] on span "Sài Gòn - Phan Rang" at bounding box center [62, 25] width 69 height 9
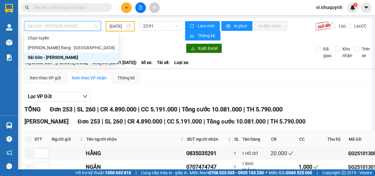
click at [128, 25] on div "13/10/2025" at bounding box center [120, 26] width 21 height 7
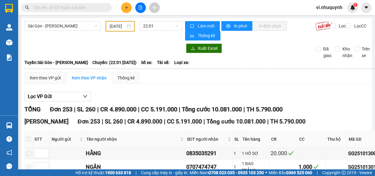
scroll to position [0, 6]
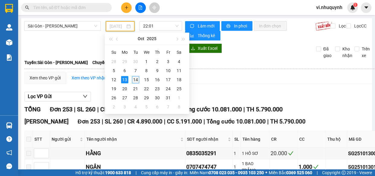
click at [136, 81] on div "14" at bounding box center [135, 79] width 7 height 7
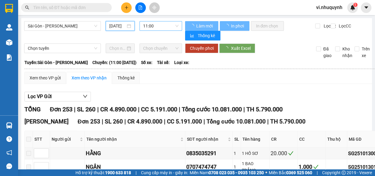
type input "14/10/2025"
click at [165, 26] on span "11:00" at bounding box center [160, 25] width 35 height 9
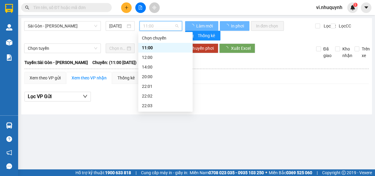
scroll to position [0, 0]
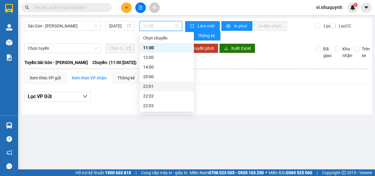
click at [151, 85] on div "22:01" at bounding box center [166, 86] width 47 height 7
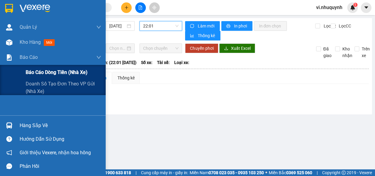
click at [36, 72] on span "Báo cáo dòng tiền (nhà xe)" at bounding box center [57, 73] width 62 height 8
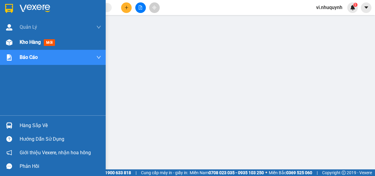
click at [30, 42] on span "Kho hàng" at bounding box center [30, 42] width 21 height 6
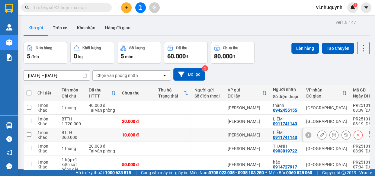
scroll to position [31, 0]
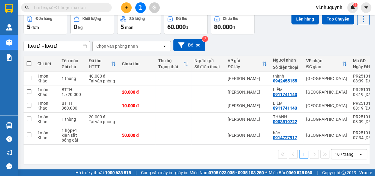
click at [69, 7] on input "text" at bounding box center [68, 7] width 71 height 7
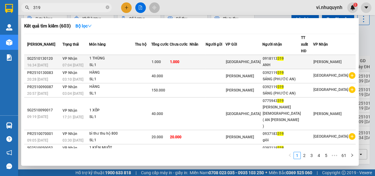
type input "319"
click at [80, 63] on span "07:04 - 14/10" at bounding box center [72, 65] width 21 height 4
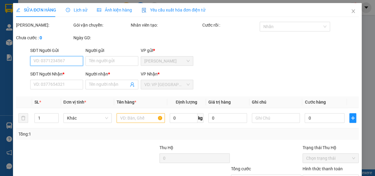
type input "0918113319"
type input "ANH"
type input "1.000"
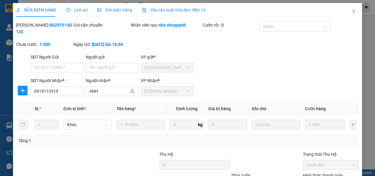
click at [77, 10] on span "Lịch sử" at bounding box center [76, 10] width 21 height 5
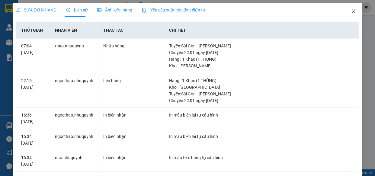
click at [352, 11] on icon "close" at bounding box center [353, 11] width 3 height 4
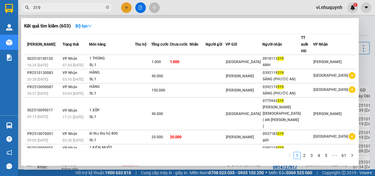
click at [79, 9] on input "319" at bounding box center [68, 7] width 71 height 7
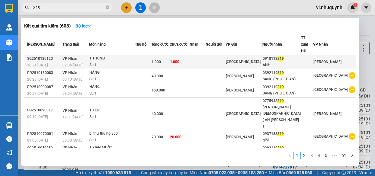
click at [286, 62] on div "ANH" at bounding box center [281, 65] width 38 height 6
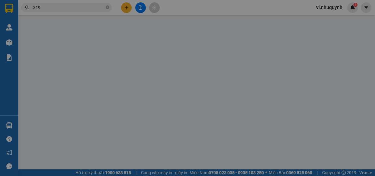
type input "0918113319"
type input "ANH"
type input "1.000"
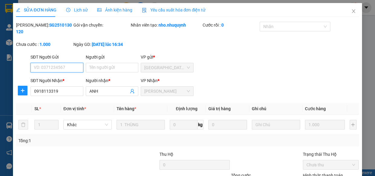
scroll to position [55, 0]
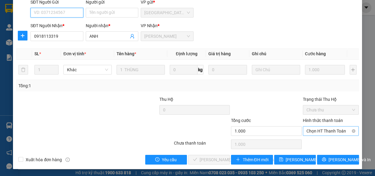
click at [306, 130] on span "Chọn HT Thanh Toán" at bounding box center [330, 131] width 49 height 9
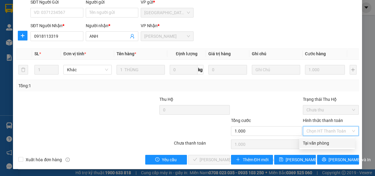
click at [311, 145] on div "Tại văn phòng" at bounding box center [327, 143] width 48 height 7
type input "0"
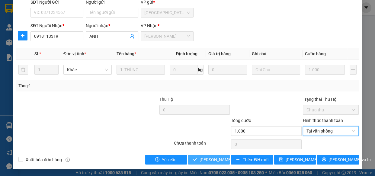
click at [208, 160] on span "Lưu và Giao hàng" at bounding box center [241, 159] width 82 height 7
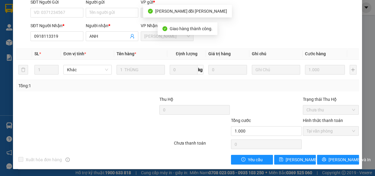
scroll to position [0, 0]
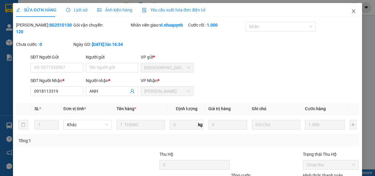
click at [352, 11] on icon "close" at bounding box center [353, 11] width 3 height 4
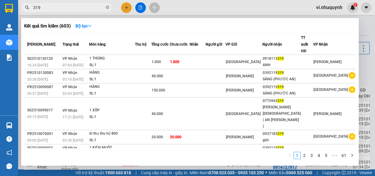
click at [59, 7] on input "319" at bounding box center [68, 7] width 71 height 7
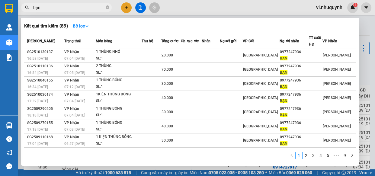
click at [58, 6] on input "bạn" at bounding box center [68, 7] width 71 height 7
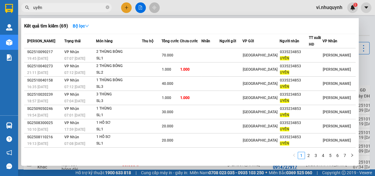
drag, startPoint x: 65, startPoint y: 6, endPoint x: 28, endPoint y: 12, distance: 36.9
click at [28, 13] on div "Kết quả tìm kiếm ( 69 ) Bộ lọc Mã ĐH Trạng thái Món hàng Thu hộ Tổng cước Chưa …" at bounding box center [59, 7] width 118 height 11
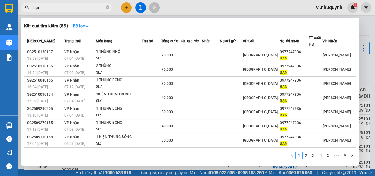
click at [55, 8] on input "bạn" at bounding box center [68, 7] width 71 height 7
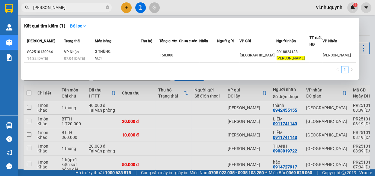
drag, startPoint x: 65, startPoint y: 6, endPoint x: 34, endPoint y: 10, distance: 31.0
click at [33, 11] on span "kim sơn" at bounding box center [66, 7] width 91 height 9
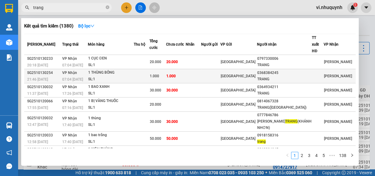
type input "trang"
click at [310, 76] on div "TRANG" at bounding box center [284, 79] width 54 height 6
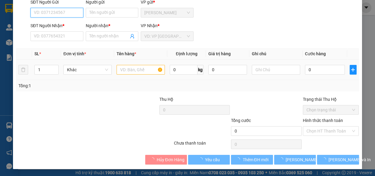
type input "0368384245"
type input "TRANG"
type input "1.000"
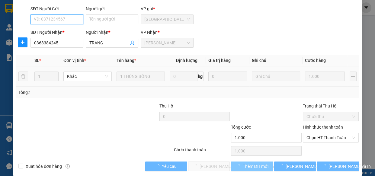
scroll to position [55, 0]
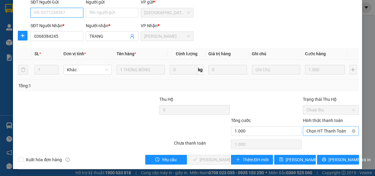
click at [313, 130] on span "Chọn HT Thanh Toán" at bounding box center [330, 131] width 49 height 9
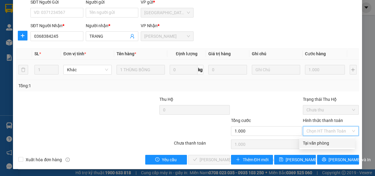
click at [313, 143] on div "Tại văn phòng" at bounding box center [327, 143] width 48 height 7
type input "0"
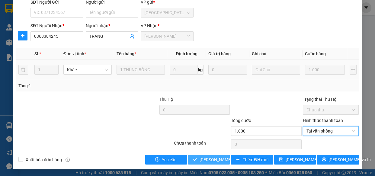
click at [214, 159] on span "Lưu và Giao hàng" at bounding box center [241, 159] width 82 height 7
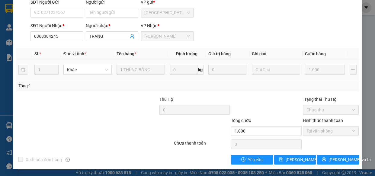
scroll to position [0, 0]
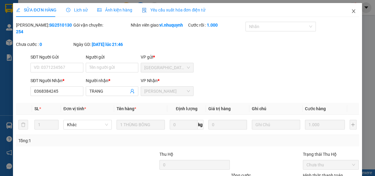
click at [351, 11] on icon "close" at bounding box center [353, 11] width 5 height 5
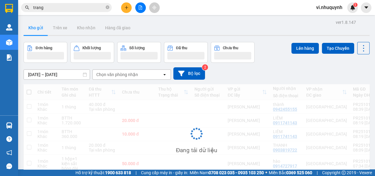
click at [62, 10] on input "trang" at bounding box center [68, 7] width 71 height 7
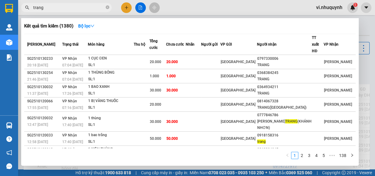
click at [62, 10] on input "trang" at bounding box center [68, 7] width 71 height 7
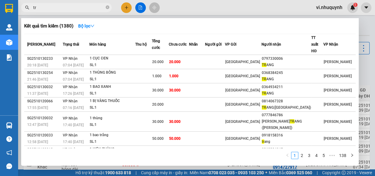
type input "t"
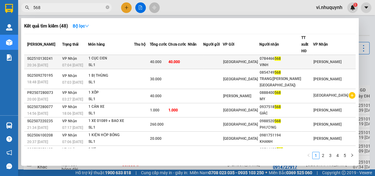
type input "568"
click at [292, 56] on div "0784466 568" at bounding box center [280, 59] width 41 height 6
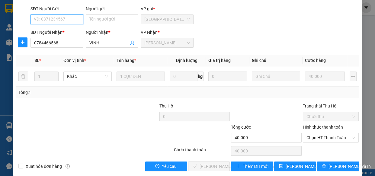
type input "0784466568"
type input "VINH"
type input "40.000"
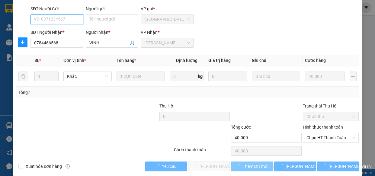
scroll to position [55, 0]
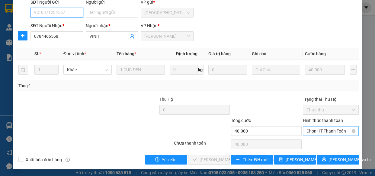
click at [306, 133] on span "Chọn HT Thanh Toán" at bounding box center [330, 131] width 49 height 9
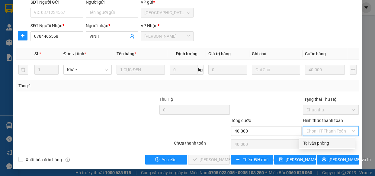
click at [309, 144] on div "Tại văn phòng" at bounding box center [327, 143] width 48 height 7
type input "0"
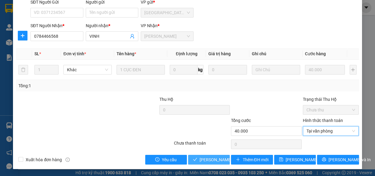
click at [218, 157] on span "Lưu và Giao hàng" at bounding box center [241, 159] width 82 height 7
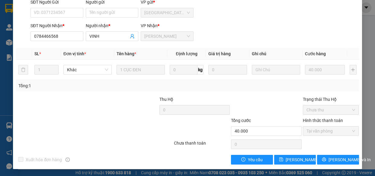
scroll to position [0, 0]
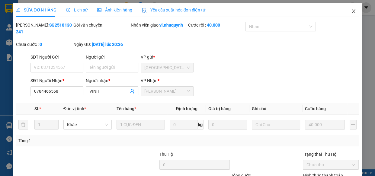
click at [351, 11] on icon "close" at bounding box center [353, 11] width 5 height 5
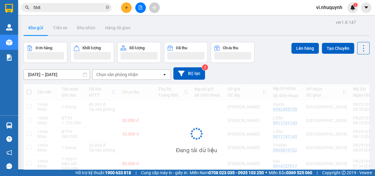
click at [66, 9] on input "568" at bounding box center [68, 7] width 71 height 7
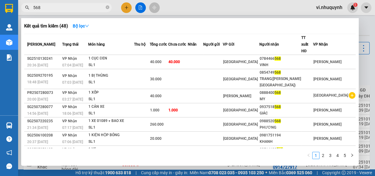
click at [66, 9] on input "568" at bounding box center [68, 7] width 71 height 7
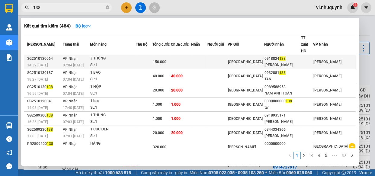
type input "138"
click at [299, 62] on div "KIM SƠN" at bounding box center [282, 65] width 36 height 6
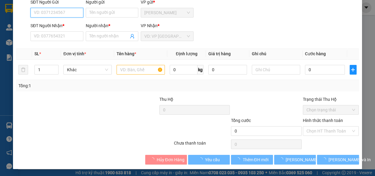
type input "0918824138"
type input "KIM SƠN"
type input "150.000"
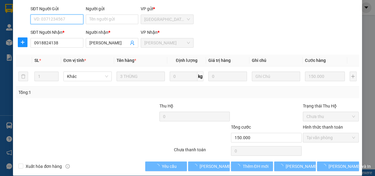
scroll to position [55, 0]
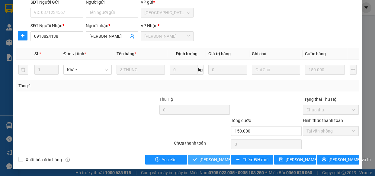
click at [215, 157] on span "Lưu và Giao hàng" at bounding box center [241, 159] width 82 height 7
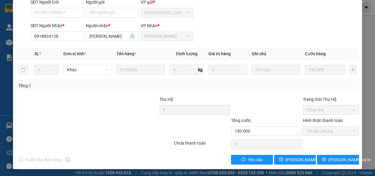
scroll to position [0, 0]
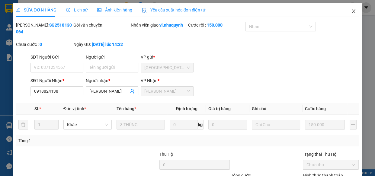
click at [351, 12] on icon "close" at bounding box center [353, 11] width 5 height 5
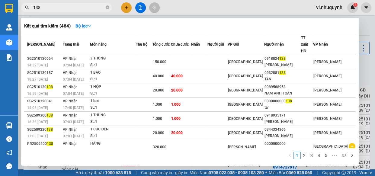
click at [72, 8] on input "138" at bounding box center [68, 7] width 71 height 7
click at [71, 8] on input "138" at bounding box center [68, 7] width 71 height 7
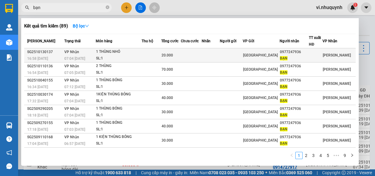
type input "bạn"
click at [304, 59] on div "BẠN" at bounding box center [294, 58] width 29 height 6
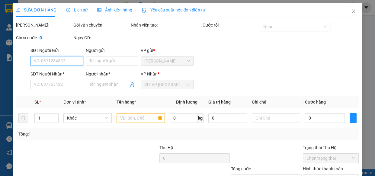
type input "0977247936"
type input "BẠN"
type input "20.000"
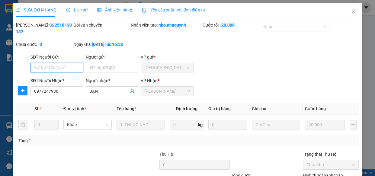
scroll to position [55, 0]
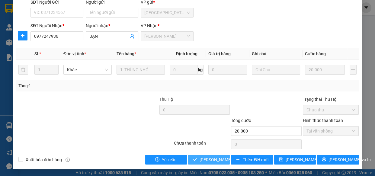
click at [219, 162] on span "Lưu và Giao hàng" at bounding box center [241, 159] width 82 height 7
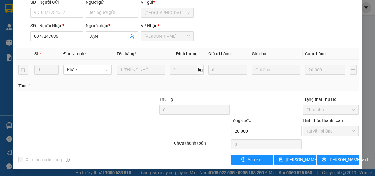
scroll to position [0, 0]
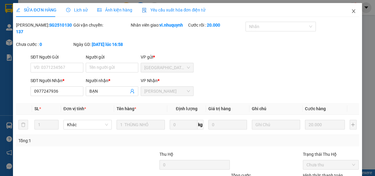
click at [352, 11] on icon "close" at bounding box center [353, 11] width 3 height 4
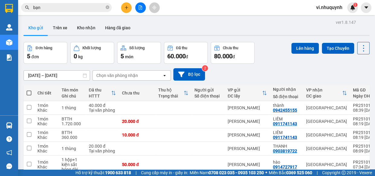
click at [79, 9] on input "bạn" at bounding box center [68, 7] width 71 height 7
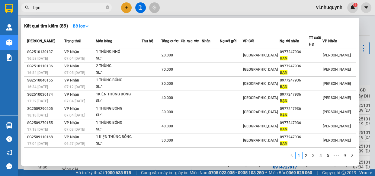
click at [79, 9] on input "bạn" at bounding box center [68, 7] width 71 height 7
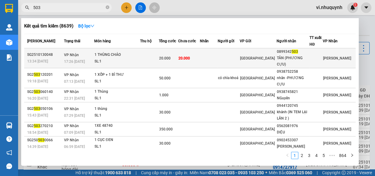
type input "503"
click at [309, 61] on div "TÂN (PHƯƠNG CỰU)" at bounding box center [293, 61] width 32 height 13
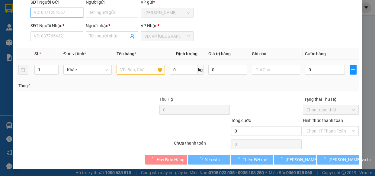
type input "0899342503"
type input "TÂN (PHƯƠNG CỰU)"
type input "20.000"
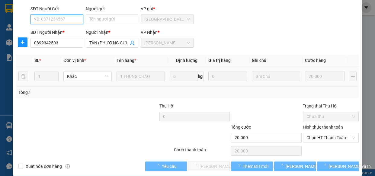
scroll to position [55, 0]
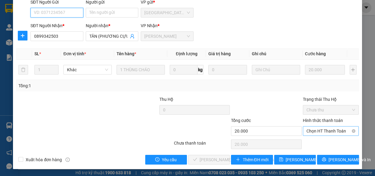
click at [309, 132] on span "Chọn HT Thanh Toán" at bounding box center [330, 131] width 49 height 9
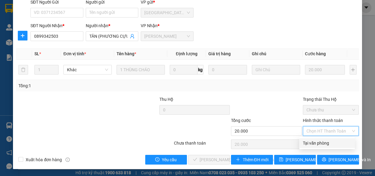
click at [311, 143] on div "Tại văn phòng" at bounding box center [327, 143] width 48 height 7
type input "0"
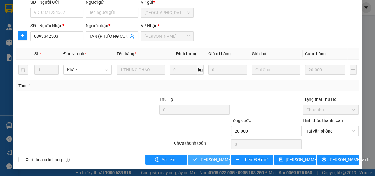
click at [213, 159] on span "Lưu và Giao hàng" at bounding box center [241, 159] width 82 height 7
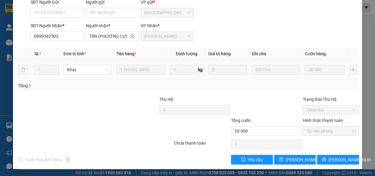
scroll to position [0, 0]
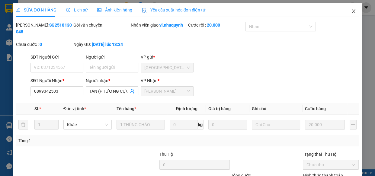
click at [351, 10] on icon "close" at bounding box center [353, 11] width 5 height 5
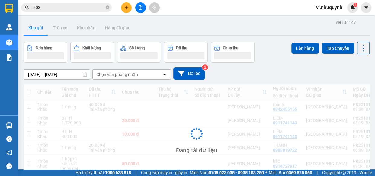
click at [49, 8] on input "503" at bounding box center [68, 7] width 71 height 7
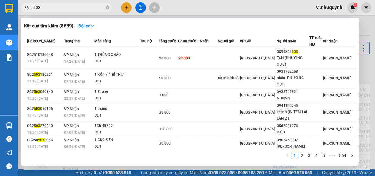
click at [49, 8] on input "503" at bounding box center [68, 7] width 71 height 7
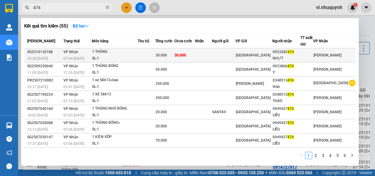
type input "474"
click at [296, 57] on div "NHỰT" at bounding box center [286, 58] width 27 height 6
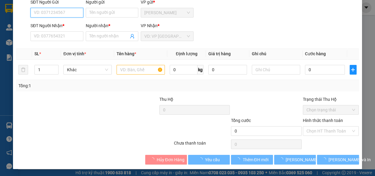
type input "0933282474"
type input "NHỰT"
type input "30.000"
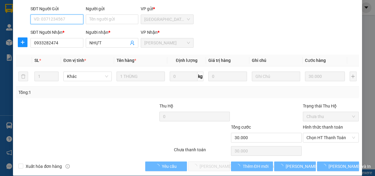
scroll to position [55, 0]
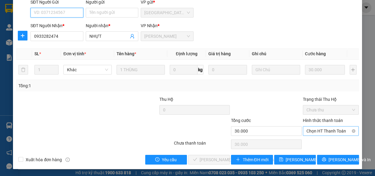
click at [306, 132] on span "Chọn HT Thanh Toán" at bounding box center [330, 131] width 49 height 9
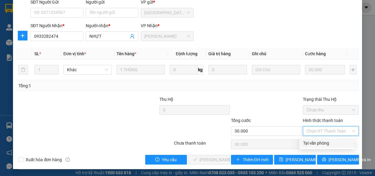
click at [308, 141] on div "Tại văn phòng" at bounding box center [327, 143] width 48 height 7
type input "0"
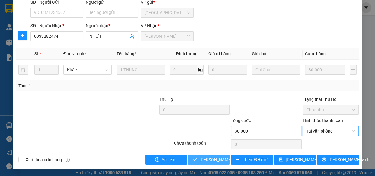
click at [213, 161] on span "Lưu và Giao hàng" at bounding box center [241, 159] width 82 height 7
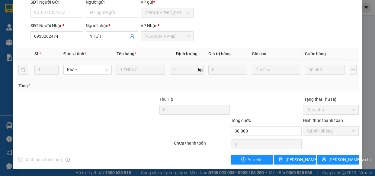
scroll to position [0, 0]
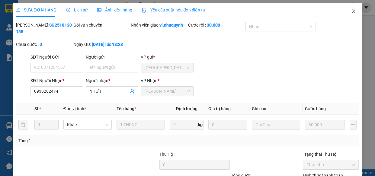
click at [351, 11] on icon "close" at bounding box center [353, 11] width 5 height 5
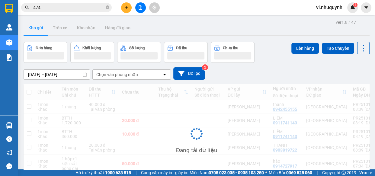
click at [59, 10] on input "474" at bounding box center [68, 7] width 71 height 7
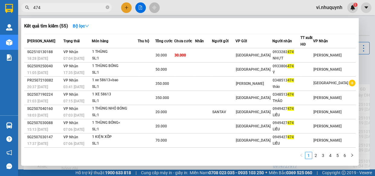
click at [59, 10] on input "474" at bounding box center [68, 7] width 71 height 7
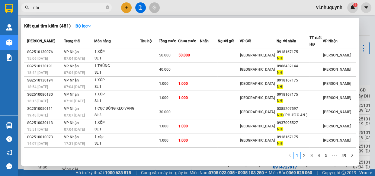
click at [74, 9] on input "nhi" at bounding box center [68, 7] width 71 height 7
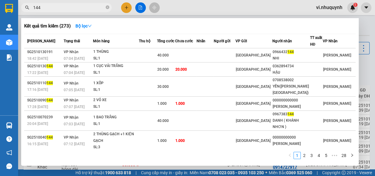
type input "144"
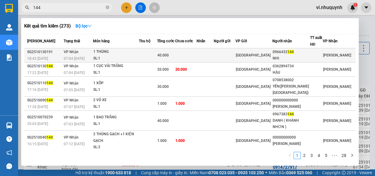
click at [293, 54] on div "0966432 144" at bounding box center [291, 52] width 37 height 6
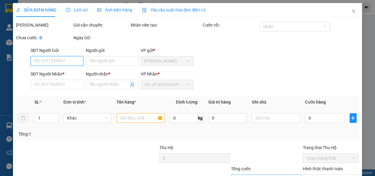
type input "0966432144"
type input "NHI"
type input "40.000"
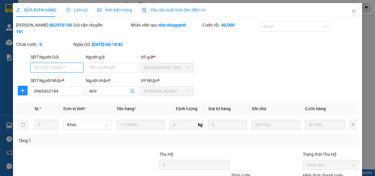
scroll to position [55, 0]
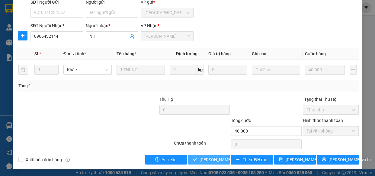
click at [210, 160] on span "Lưu và Giao hàng" at bounding box center [241, 159] width 82 height 7
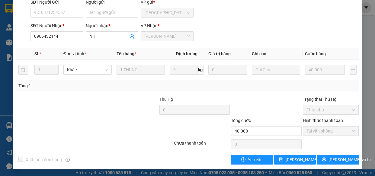
scroll to position [0, 0]
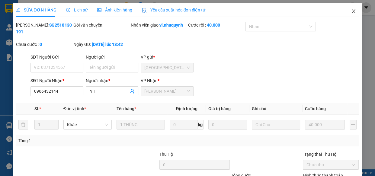
drag, startPoint x: 350, startPoint y: 13, endPoint x: 133, endPoint y: 13, distance: 217.7
click at [351, 13] on icon "close" at bounding box center [353, 11] width 5 height 5
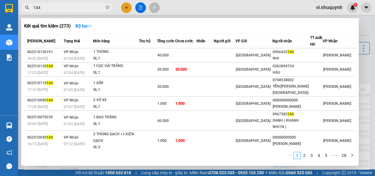
click at [72, 8] on input "144" at bounding box center [68, 7] width 71 height 7
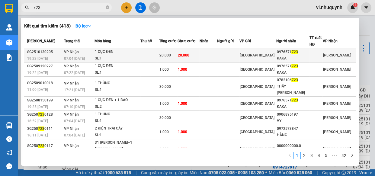
type input "723"
click at [294, 60] on div "KAKA" at bounding box center [293, 58] width 32 height 6
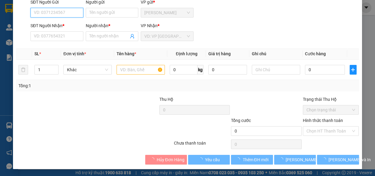
type input "0976571723"
type input "KAKA"
type input "20.000"
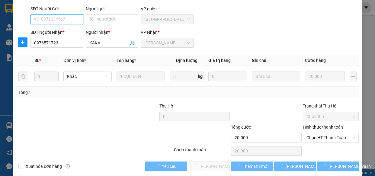
scroll to position [55, 0]
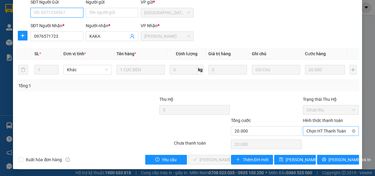
click at [308, 132] on span "Chọn HT Thanh Toán" at bounding box center [330, 131] width 49 height 9
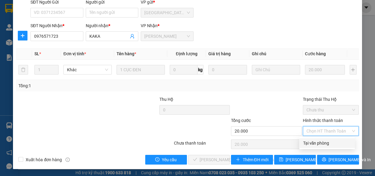
click at [313, 142] on div "Tại văn phòng" at bounding box center [327, 143] width 48 height 7
type input "0"
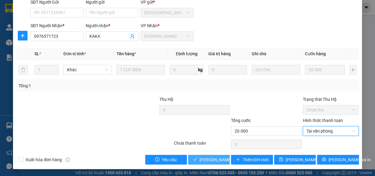
click at [210, 161] on span "Lưu và Giao hàng" at bounding box center [241, 159] width 82 height 7
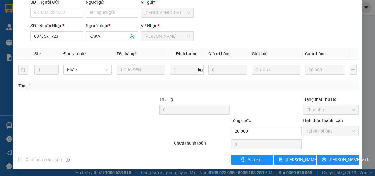
scroll to position [0, 0]
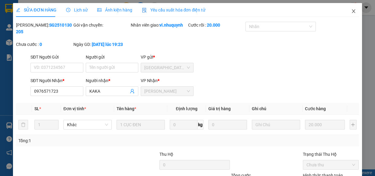
click at [351, 12] on icon "close" at bounding box center [353, 11] width 5 height 5
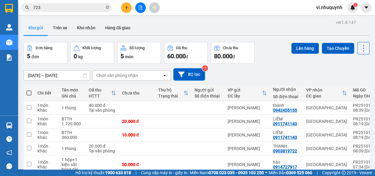
click at [53, 9] on input "723" at bounding box center [68, 7] width 71 height 7
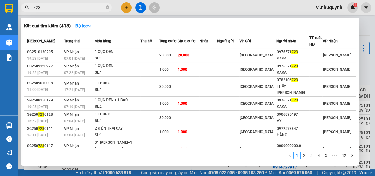
click at [53, 9] on input "723" at bounding box center [68, 7] width 71 height 7
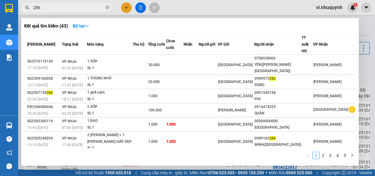
click at [53, 9] on input "286" at bounding box center [68, 7] width 71 height 7
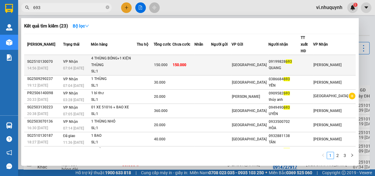
type input "693"
click at [299, 65] on div "QUANG" at bounding box center [285, 68] width 32 height 6
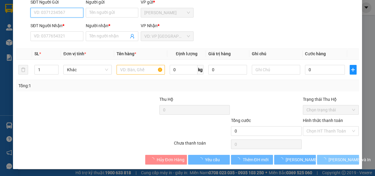
type input "09199828693"
type input "QUANG"
type input "150.000"
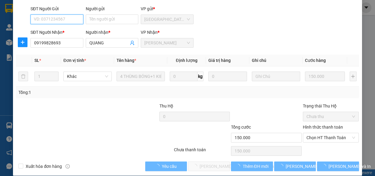
scroll to position [55, 0]
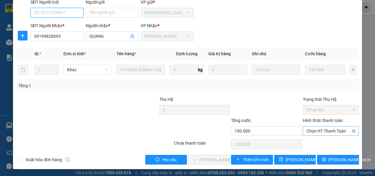
click at [308, 130] on span "Chọn HT Thanh Toán" at bounding box center [330, 131] width 49 height 9
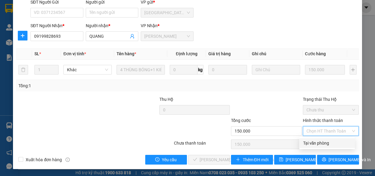
click at [308, 141] on div "Tại văn phòng" at bounding box center [327, 143] width 48 height 7
type input "0"
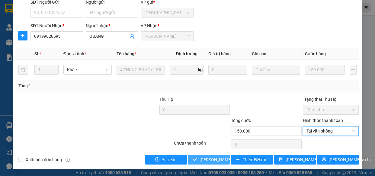
click at [210, 160] on span "Lưu và Giao hàng" at bounding box center [241, 159] width 82 height 7
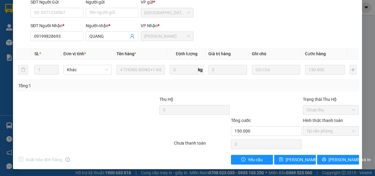
scroll to position [0, 0]
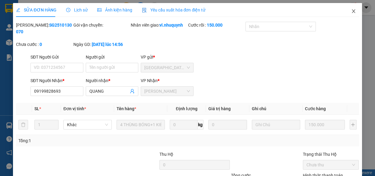
click at [351, 12] on icon "close" at bounding box center [353, 11] width 5 height 5
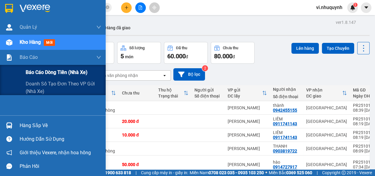
click at [40, 73] on span "Báo cáo dòng tiền (nhà xe)" at bounding box center [57, 73] width 62 height 8
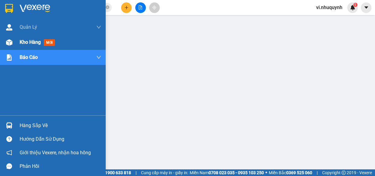
click at [30, 43] on span "Kho hàng" at bounding box center [30, 42] width 21 height 6
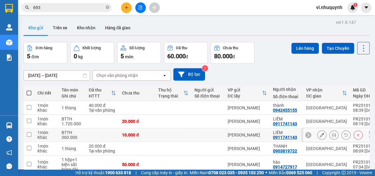
scroll to position [31, 0]
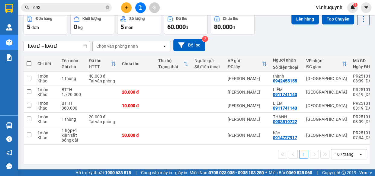
click at [77, 9] on input "693" at bounding box center [68, 7] width 71 height 7
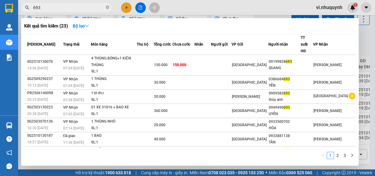
click at [77, 9] on input "693" at bounding box center [68, 7] width 71 height 7
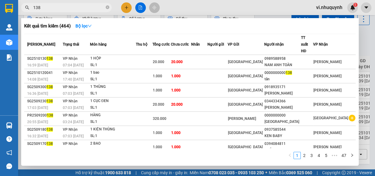
click at [76, 9] on input "138" at bounding box center [68, 7] width 71 height 7
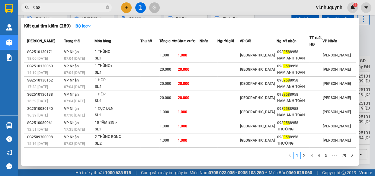
type input "958"
